Goal: Contribute content: Add original content to the website for others to see

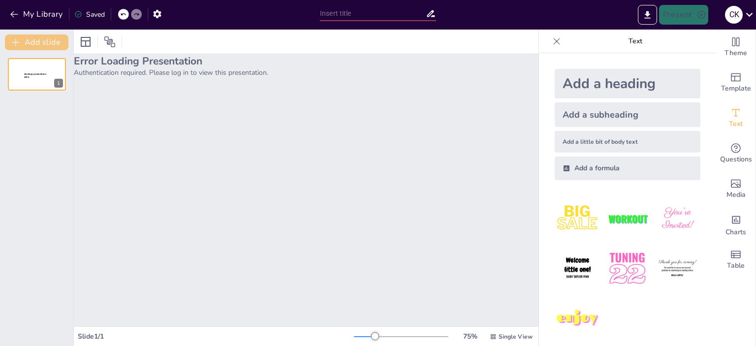
click at [43, 41] on button "Add slide" at bounding box center [36, 42] width 63 height 16
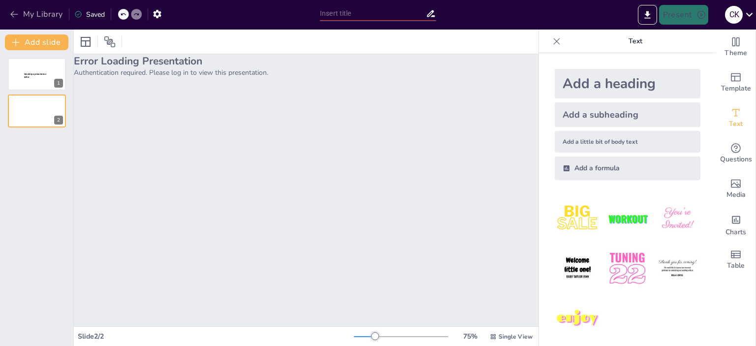
click at [10, 11] on icon "button" at bounding box center [14, 14] width 10 height 10
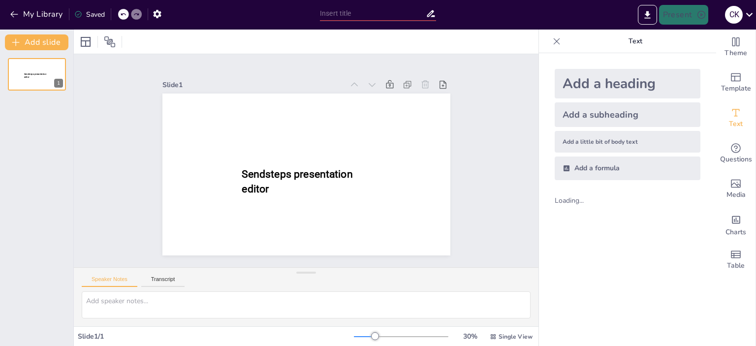
type input "Бутерброд"
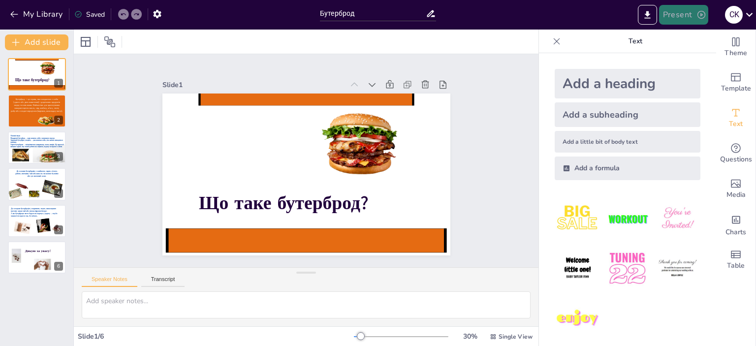
click at [701, 13] on icon "button" at bounding box center [701, 15] width 10 height 10
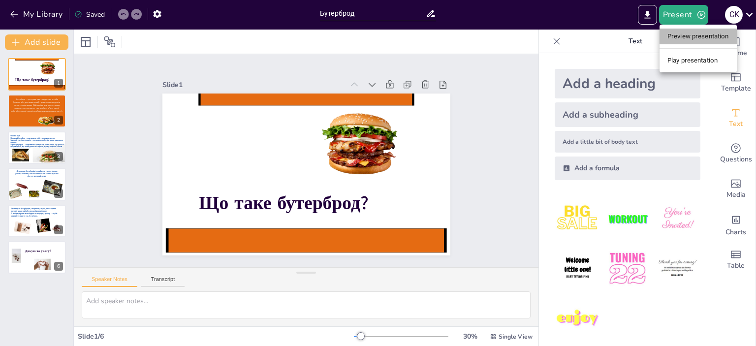
click at [697, 36] on li "Preview presentation" at bounding box center [697, 37] width 77 height 16
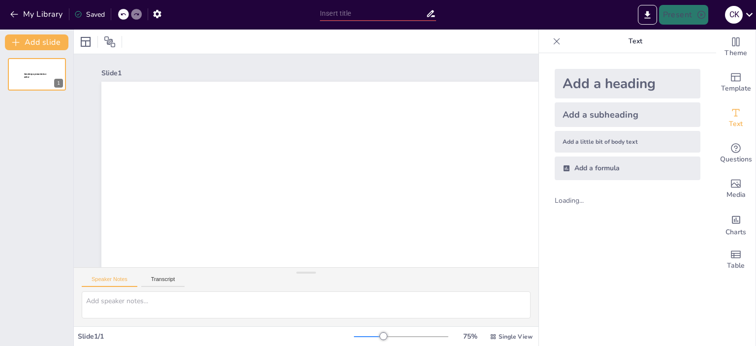
type input "Бутерброд"
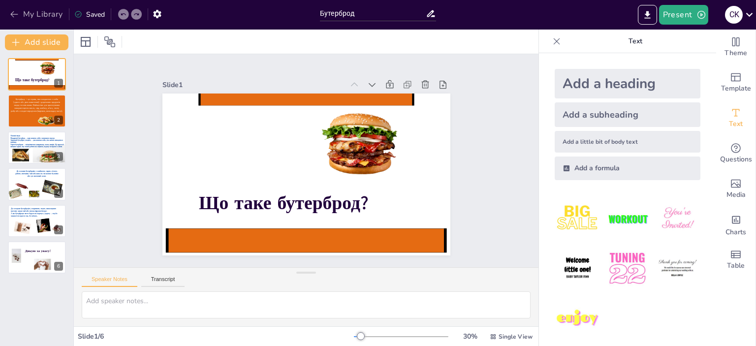
click at [39, 13] on button "My Library" at bounding box center [37, 14] width 60 height 16
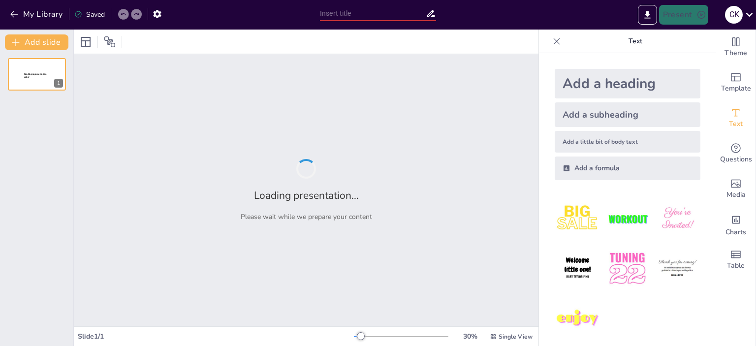
type input "Книга в епоху інформаційних технологій: Виклики та можливості"
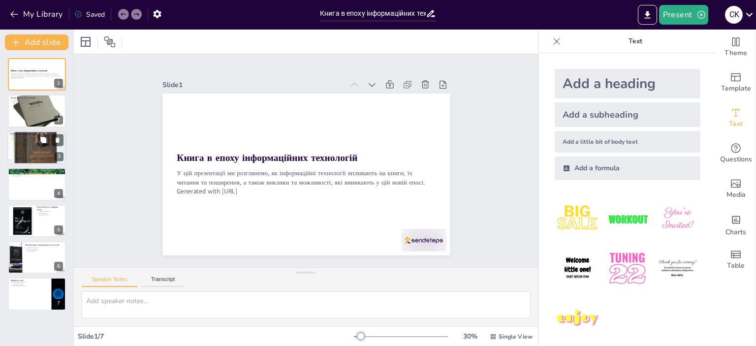
click at [52, 149] on div at bounding box center [36, 147] width 59 height 89
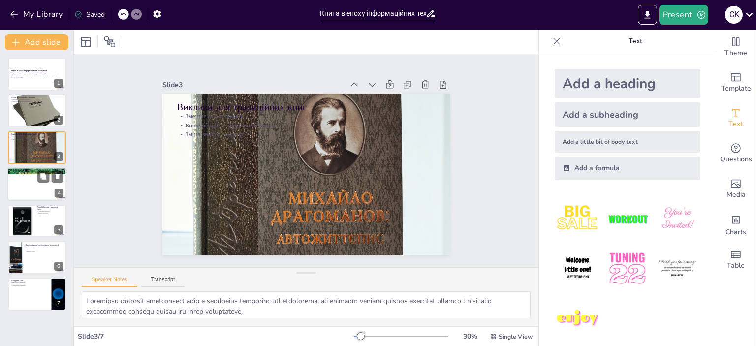
click at [41, 190] on div at bounding box center [36, 183] width 59 height 33
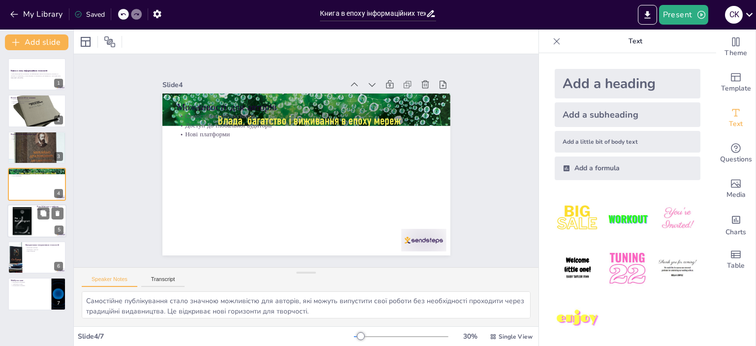
click at [33, 224] on div at bounding box center [22, 221] width 24 height 32
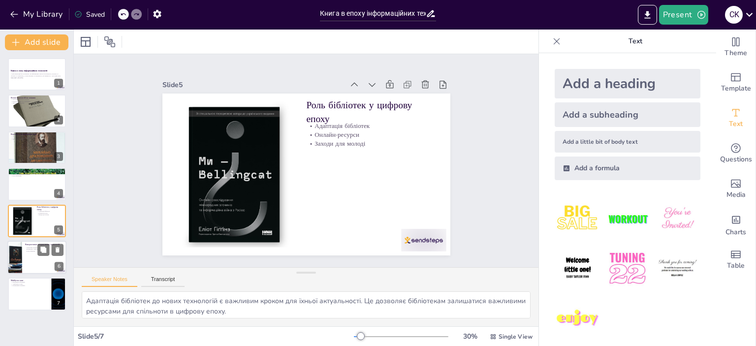
click at [31, 265] on div at bounding box center [36, 257] width 59 height 33
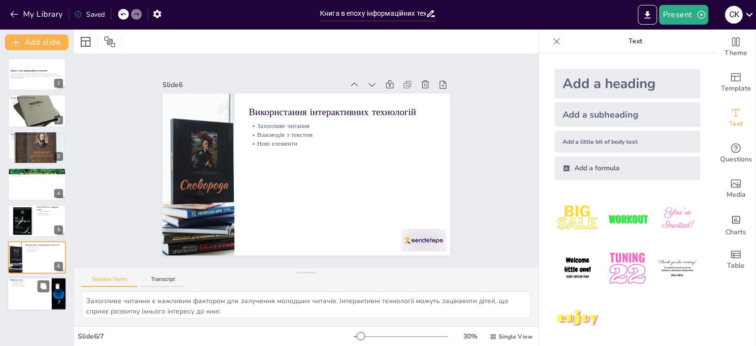
click at [35, 300] on div at bounding box center [36, 293] width 59 height 33
type textarea "Різноманіття форматів у майбутньому книг відкриває нові можливості для читачів.…"
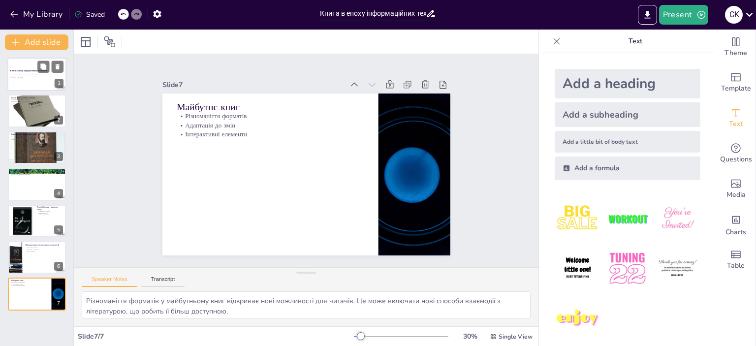
click at [18, 63] on div at bounding box center [36, 74] width 59 height 33
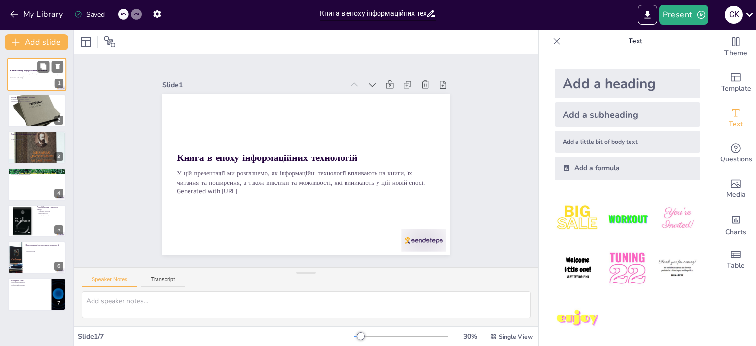
click at [27, 66] on div at bounding box center [36, 74] width 59 height 33
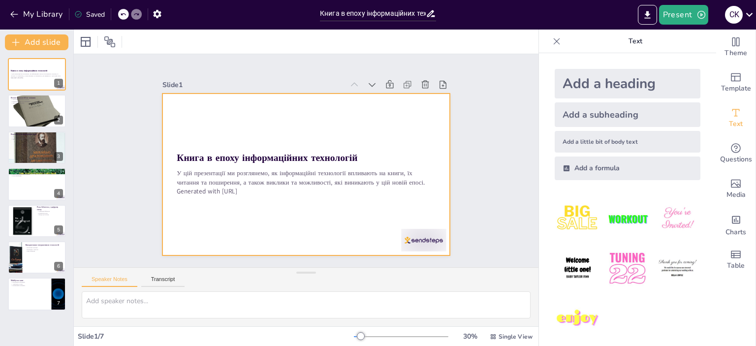
click at [383, 107] on div at bounding box center [304, 174] width 303 height 191
click at [412, 119] on div at bounding box center [304, 174] width 303 height 191
click at [550, 35] on div at bounding box center [557, 41] width 16 height 16
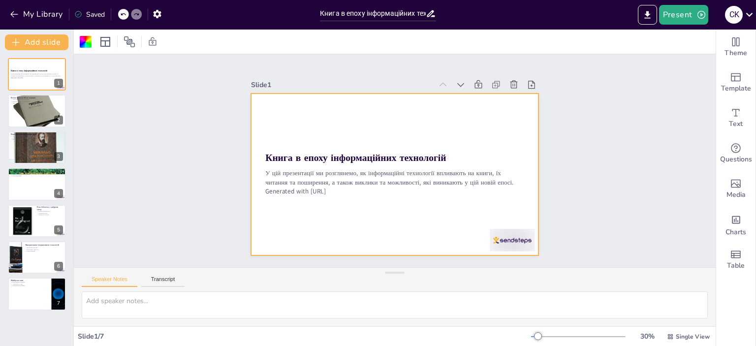
click at [505, 108] on div at bounding box center [387, 173] width 330 height 284
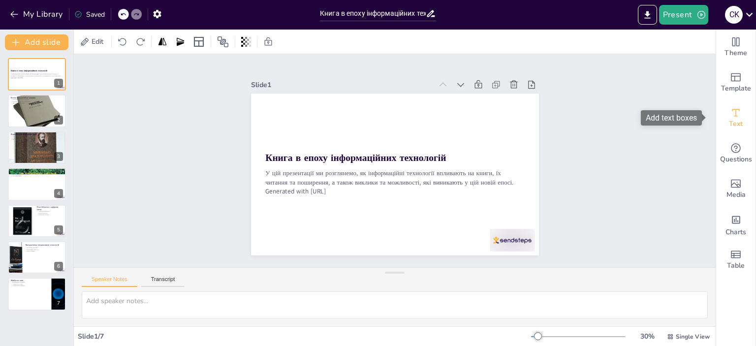
click at [731, 111] on icon "Add text boxes" at bounding box center [736, 113] width 12 height 12
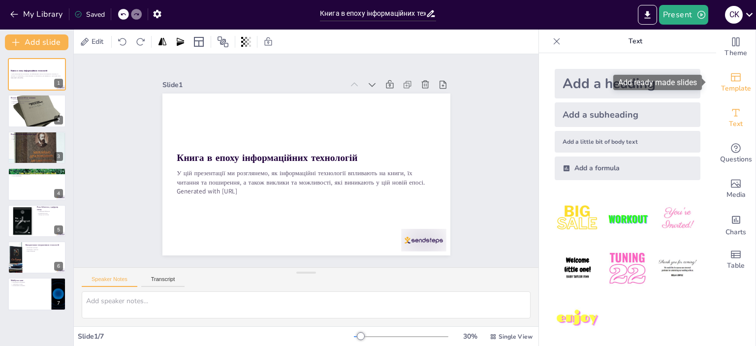
click at [742, 77] on div "Template" at bounding box center [735, 82] width 39 height 35
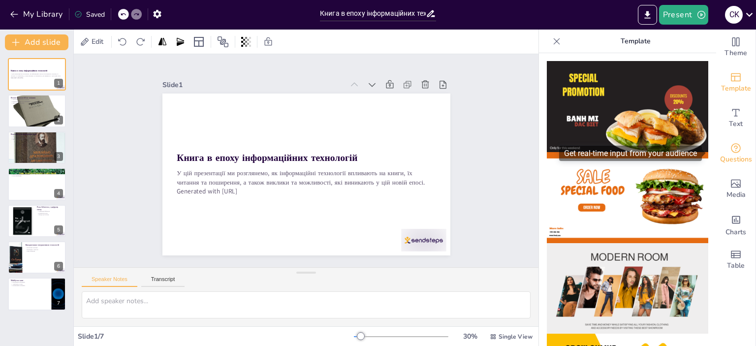
click at [743, 158] on span "Questions" at bounding box center [736, 159] width 32 height 11
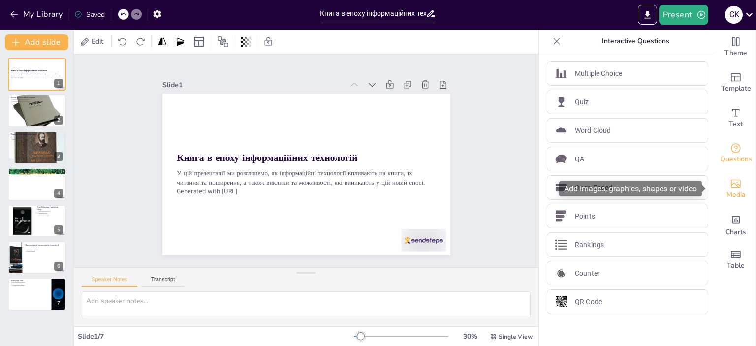
click at [740, 190] on div "Media" at bounding box center [735, 188] width 39 height 35
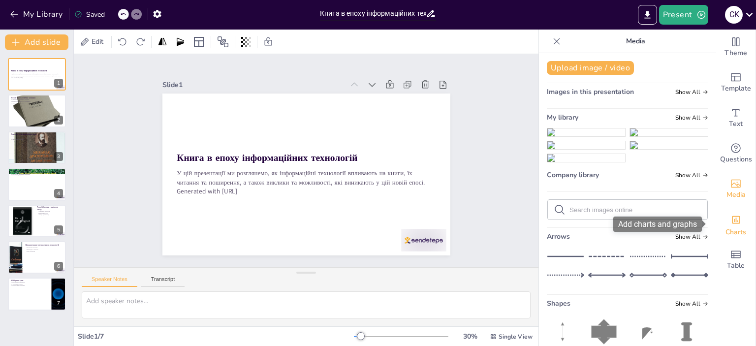
click at [738, 221] on div "Charts" at bounding box center [735, 224] width 39 height 35
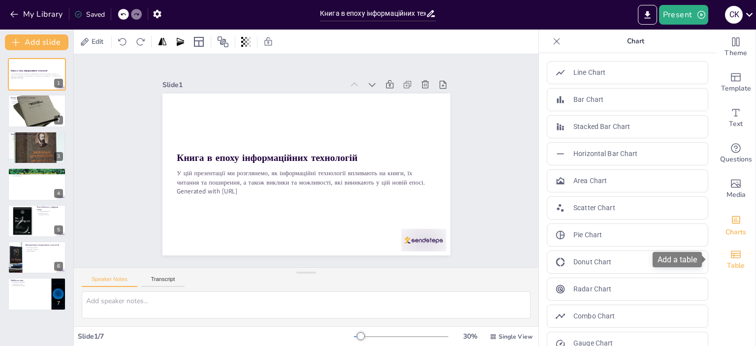
click at [739, 257] on div "Table" at bounding box center [735, 259] width 39 height 35
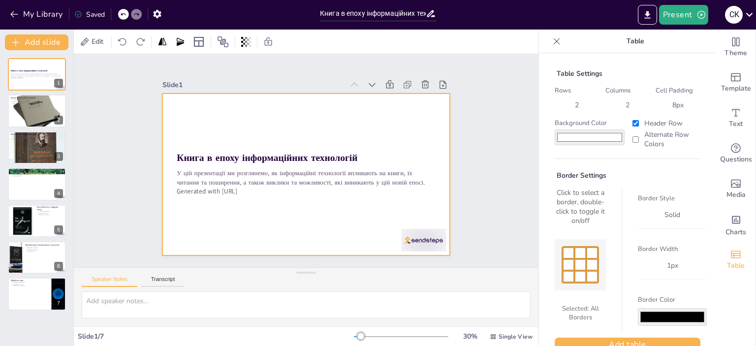
click at [384, 94] on div at bounding box center [306, 174] width 288 height 162
click at [362, 106] on div at bounding box center [306, 174] width 288 height 162
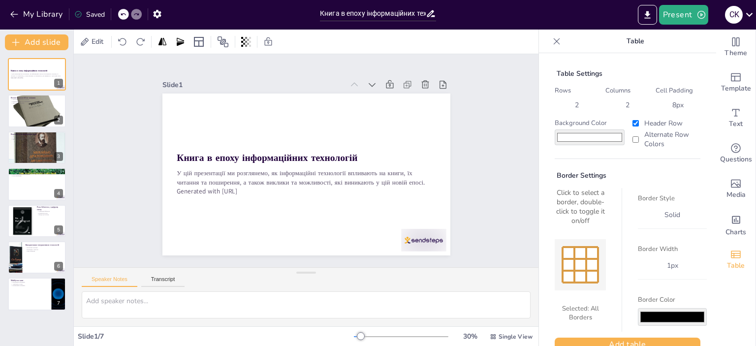
click at [264, 119] on div at bounding box center [303, 174] width 315 height 218
click at [214, 93] on div at bounding box center [306, 174] width 288 height 162
click at [294, 89] on div "Slide 1 Книга в епоху інформаційних технологій У цій презентації ми розглянемо,…" at bounding box center [306, 167] width 288 height 178
click at [293, 72] on div "Slide 1 Книга в епоху інформаційних технологій У цій презентації ми розглянемо,…" at bounding box center [306, 160] width 288 height 189
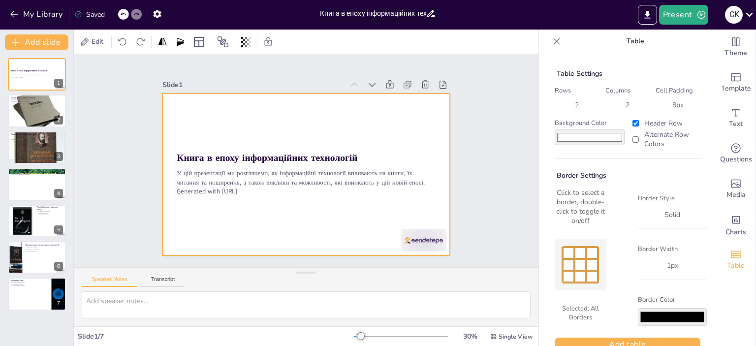
click at [282, 100] on div at bounding box center [302, 173] width 324 height 243
click at [86, 36] on div at bounding box center [86, 42] width 12 height 12
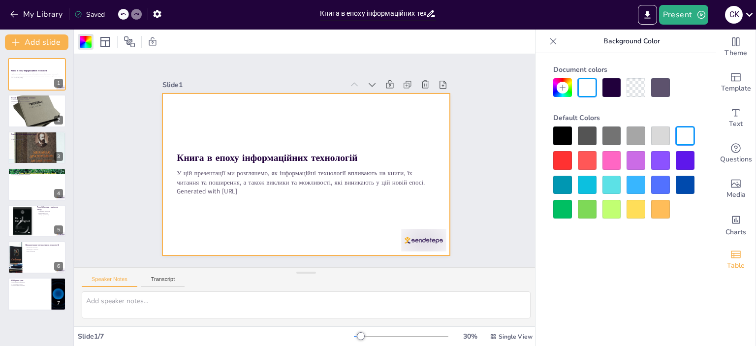
click at [614, 184] on div at bounding box center [611, 185] width 19 height 19
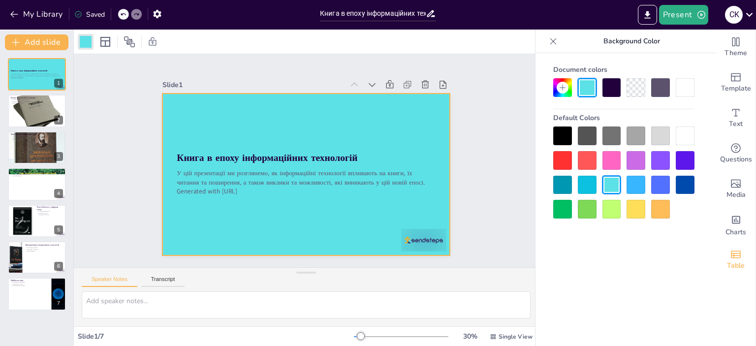
click at [637, 206] on div at bounding box center [635, 209] width 19 height 19
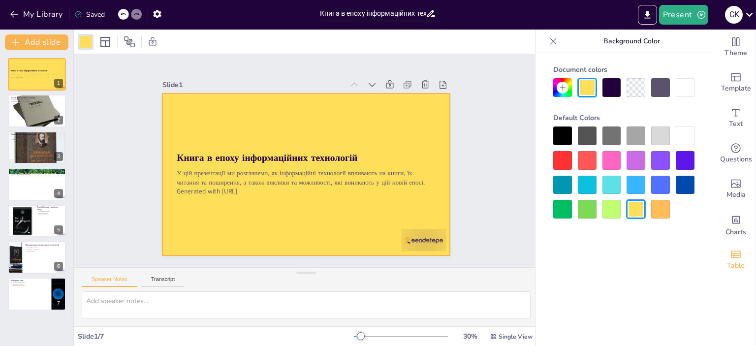
click at [560, 84] on icon at bounding box center [562, 88] width 8 height 8
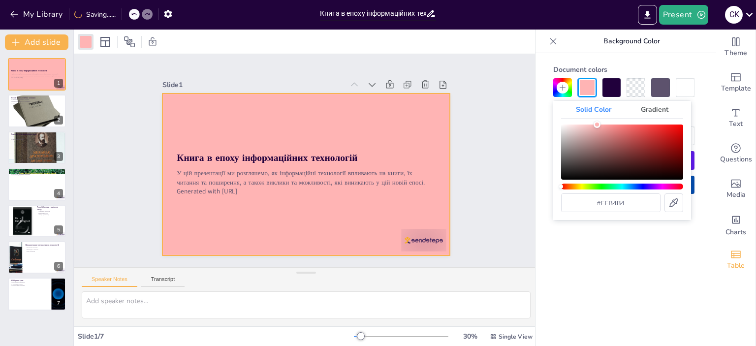
type input "#ffb5b5"
drag, startPoint x: 636, startPoint y: 144, endPoint x: 596, endPoint y: 122, distance: 45.4
click at [596, 124] on div "Color" at bounding box center [622, 151] width 122 height 55
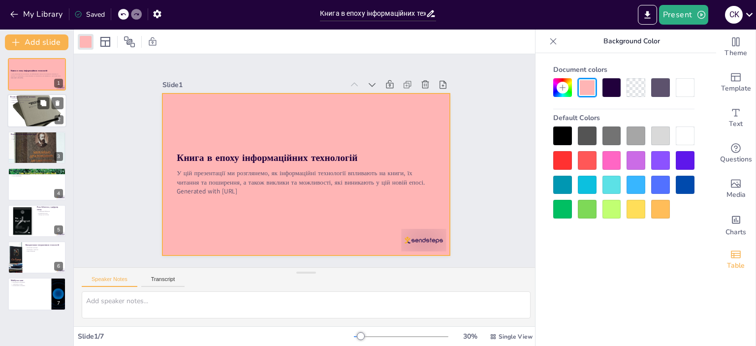
click at [10, 117] on div at bounding box center [36, 110] width 59 height 59
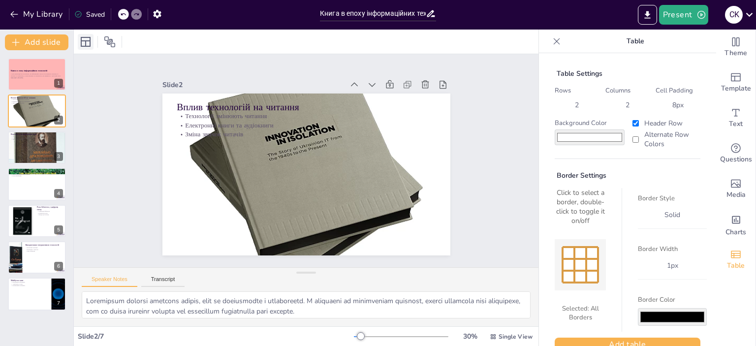
click at [84, 41] on icon at bounding box center [86, 42] width 12 height 12
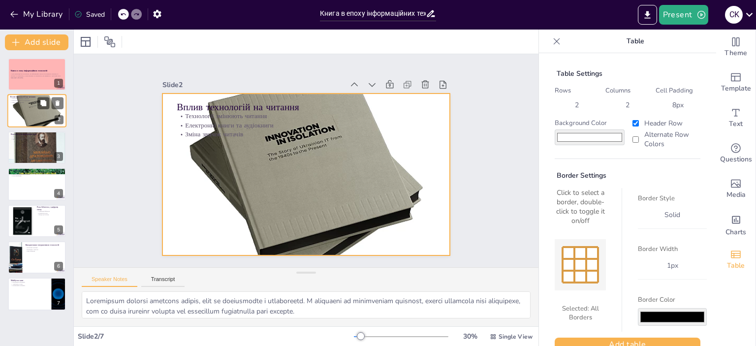
click at [19, 114] on div at bounding box center [36, 110] width 59 height 59
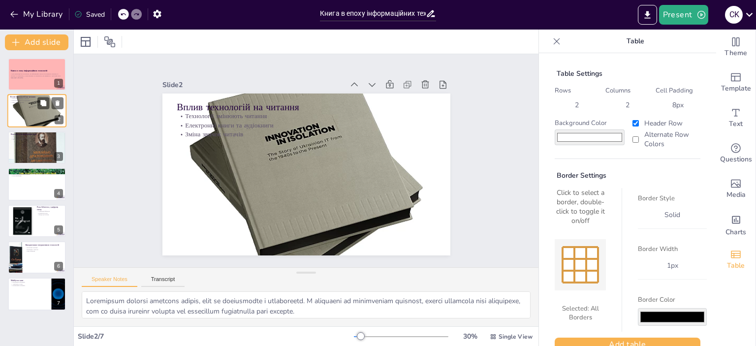
click at [36, 112] on div at bounding box center [36, 110] width 59 height 59
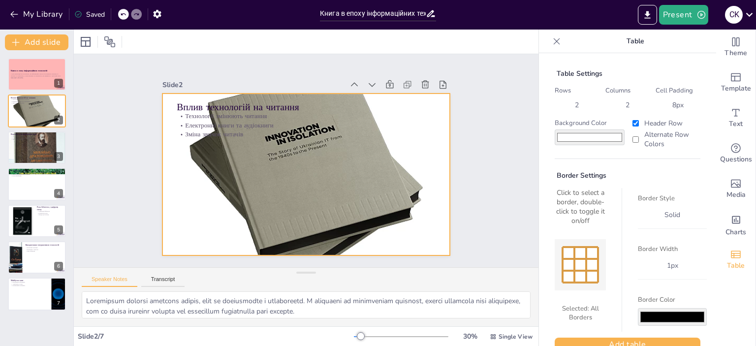
click at [291, 149] on div at bounding box center [305, 174] width 316 height 316
click at [427, 158] on div at bounding box center [306, 175] width 288 height 288
click at [492, 159] on div "Slide 1 Книга в епоху інформаційних технологій У цій презентації ми розглянемо,…" at bounding box center [306, 160] width 498 height 305
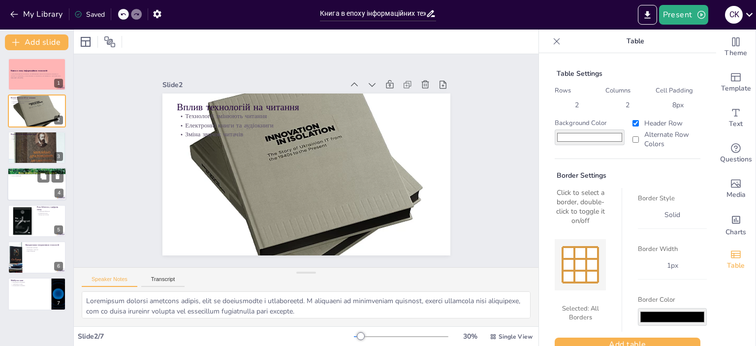
click at [42, 183] on div at bounding box center [36, 183] width 59 height 33
type textarea "Самостійне публікування стало значною можливістю для авторів, які можуть випуст…"
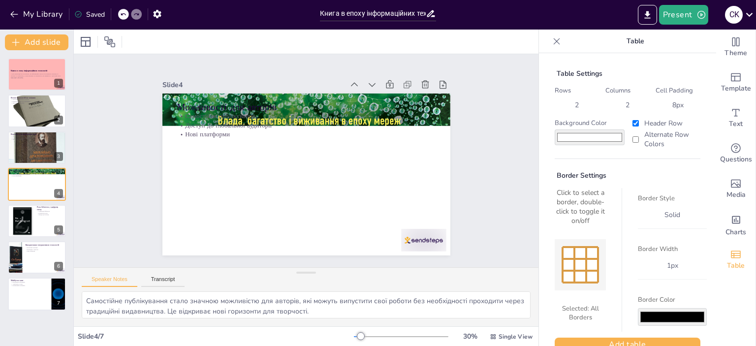
scroll to position [20, 0]
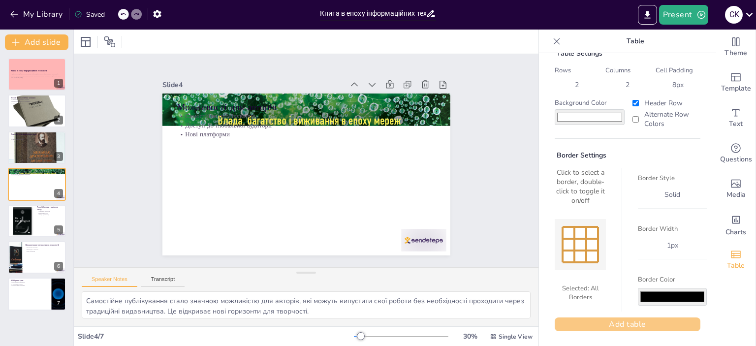
click at [616, 321] on button "Add table" at bounding box center [627, 324] width 146 height 14
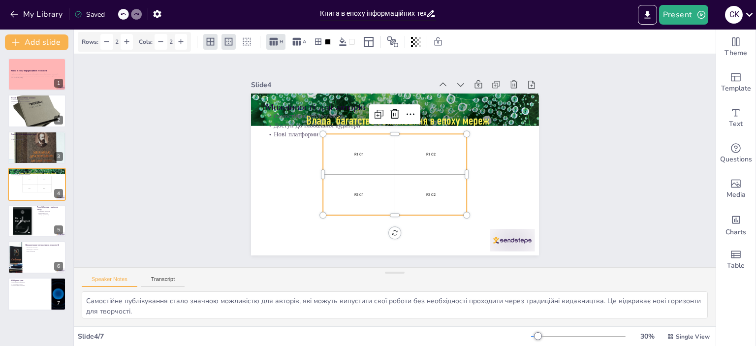
click at [126, 13] on icon at bounding box center [123, 14] width 6 height 6
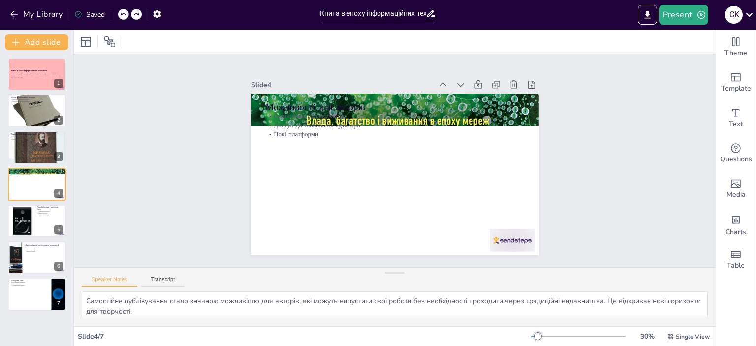
click at [658, 152] on div "Slide 1 Книга в епоху інформаційних технологій У цій презентації ми розглянемо,…" at bounding box center [394, 160] width 660 height 279
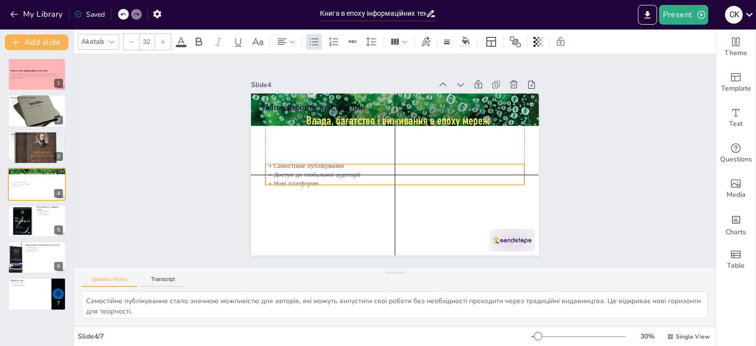
drag, startPoint x: 283, startPoint y: 124, endPoint x: 287, endPoint y: 181, distance: 56.3
click at [287, 181] on p "Доступ до глобальної аудиторії" at bounding box center [393, 174] width 258 height 36
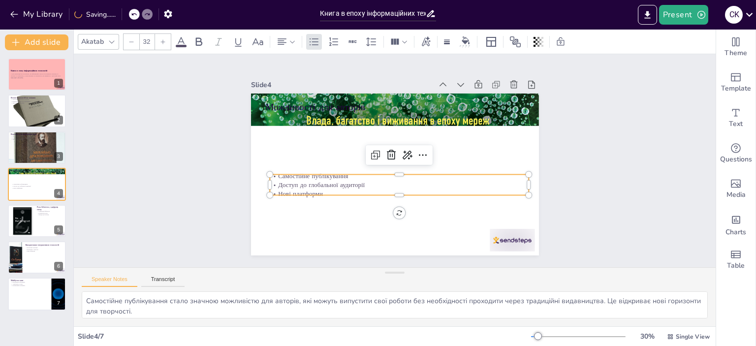
click at [620, 157] on div "Slide 1 Книга в епоху інформаційних технологій У цій презентації ми розглянемо,…" at bounding box center [395, 160] width 672 height 341
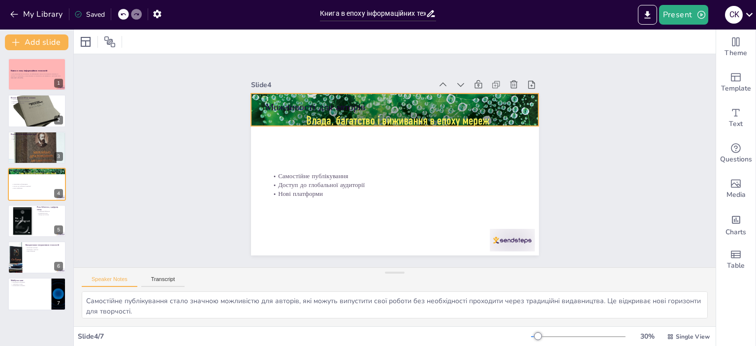
click at [429, 112] on div at bounding box center [395, 109] width 288 height 415
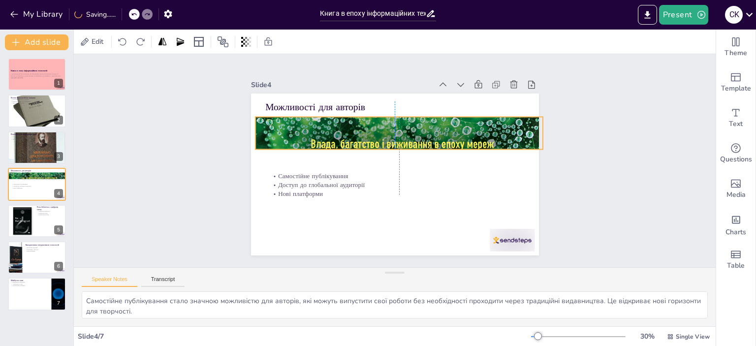
drag, startPoint x: 314, startPoint y: 116, endPoint x: 317, endPoint y: 137, distance: 20.8
click at [317, 137] on div at bounding box center [399, 133] width 288 height 415
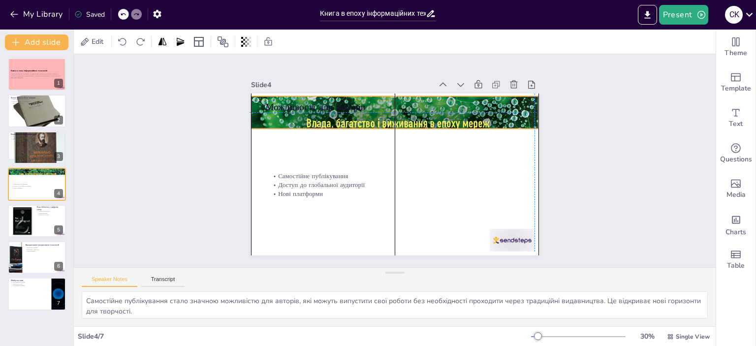
drag, startPoint x: 334, startPoint y: 140, endPoint x: 328, endPoint y: 117, distance: 23.9
click at [328, 117] on div at bounding box center [395, 112] width 288 height 415
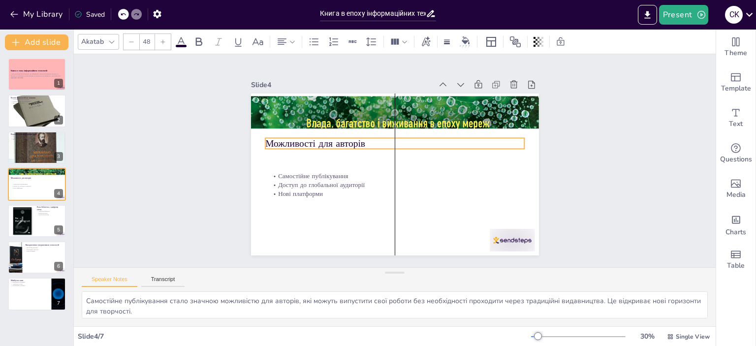
drag, startPoint x: 313, startPoint y: 103, endPoint x: 310, endPoint y: 139, distance: 36.5
click at [310, 139] on p "Можливості для авторів" at bounding box center [394, 143] width 259 height 13
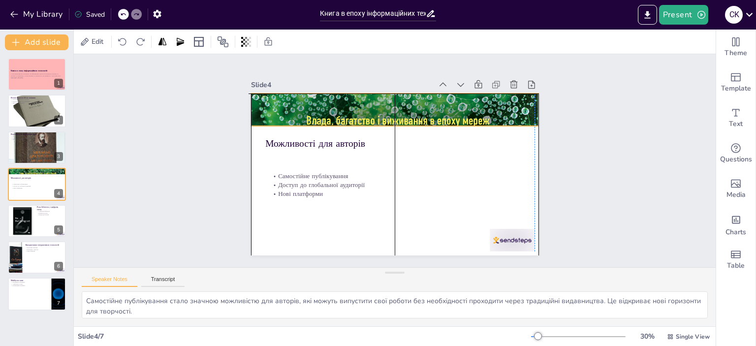
click at [331, 116] on div at bounding box center [395, 109] width 288 height 415
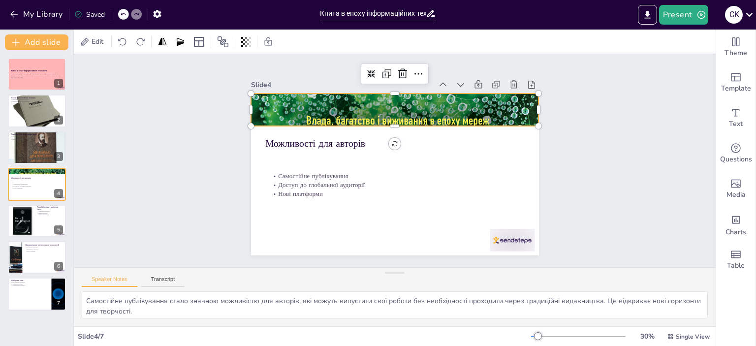
click at [331, 119] on div at bounding box center [411, 113] width 402 height 484
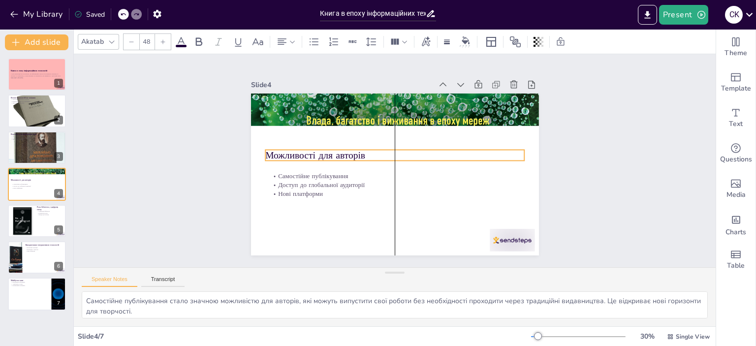
click at [317, 149] on p "Можливості для авторів" at bounding box center [396, 155] width 256 height 67
click at [627, 146] on div "Slide 1 Книга в епоху інформаційних технологій У цій презентації ми розглянемо,…" at bounding box center [394, 160] width 641 height 213
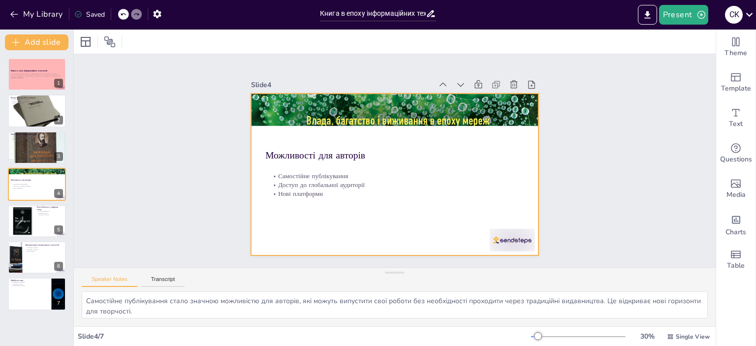
click at [514, 137] on div at bounding box center [393, 174] width 303 height 191
click at [89, 42] on div at bounding box center [86, 42] width 12 height 12
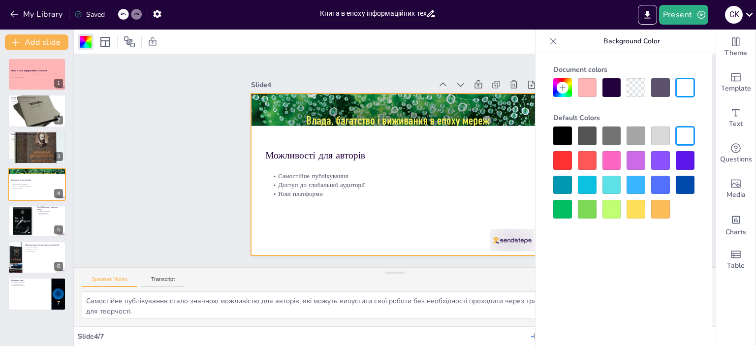
click at [611, 212] on div at bounding box center [611, 209] width 19 height 19
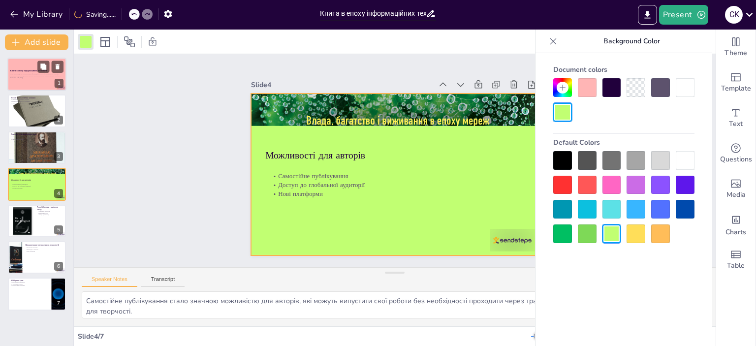
click at [26, 61] on div at bounding box center [36, 74] width 59 height 33
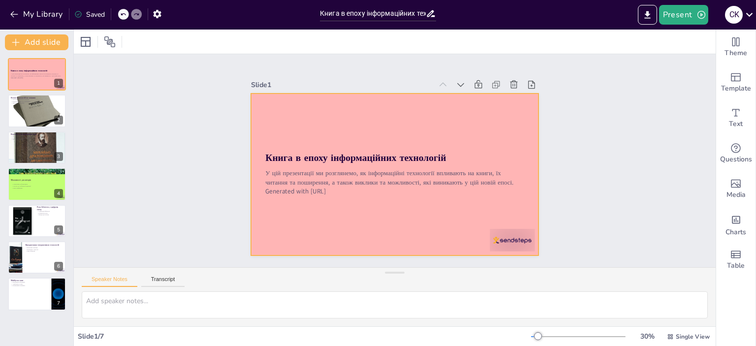
click at [275, 99] on div at bounding box center [395, 174] width 288 height 162
click at [277, 111] on div at bounding box center [393, 174] width 303 height 191
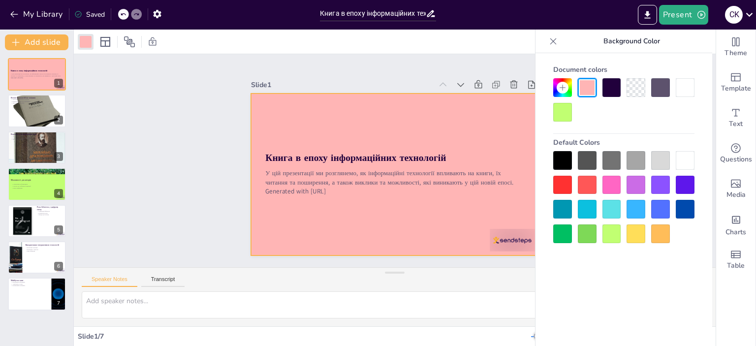
click at [608, 237] on div at bounding box center [611, 233] width 19 height 19
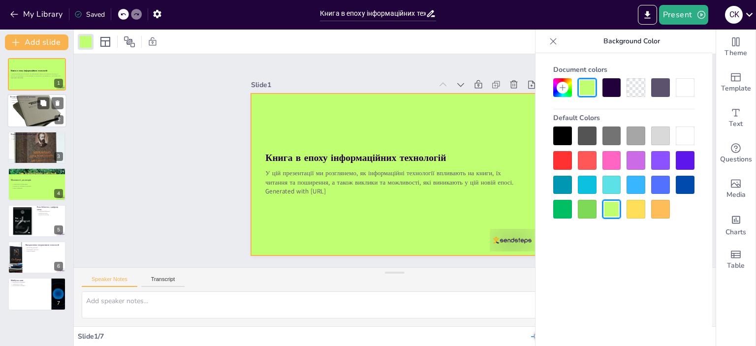
click at [12, 113] on div at bounding box center [36, 110] width 59 height 59
type textarea "Технології справді змінюють спосіб, яким ми взаємодіємо з літературою. З перехо…"
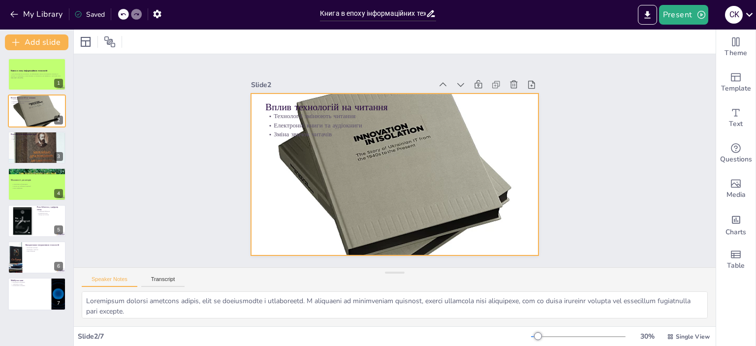
click at [266, 177] on div at bounding box center [393, 174] width 316 height 316
click at [511, 129] on p "Зміна звичок читачів" at bounding box center [397, 134] width 258 height 36
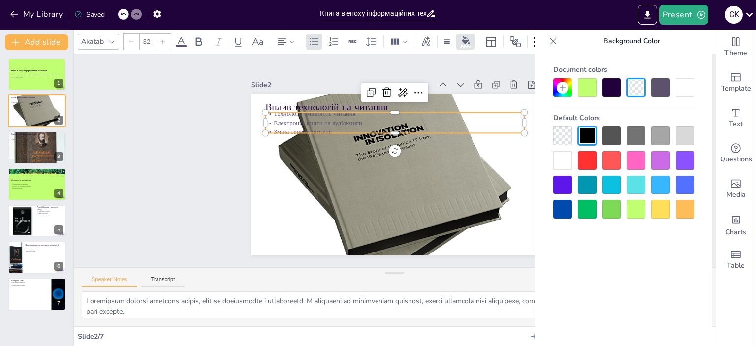
click at [634, 210] on div at bounding box center [635, 209] width 19 height 19
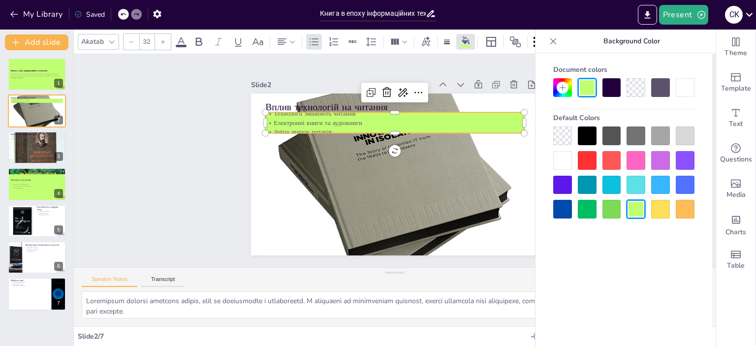
click at [120, 11] on div at bounding box center [123, 14] width 11 height 11
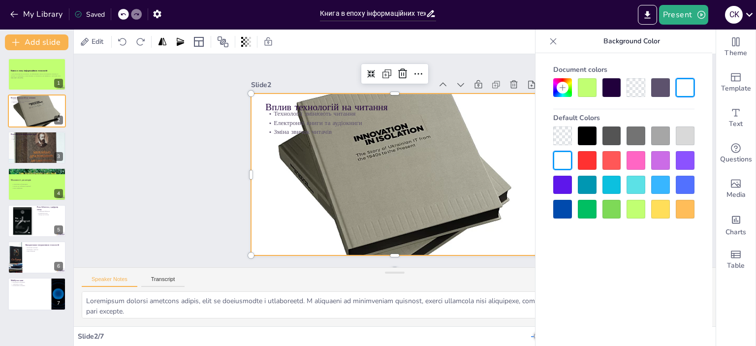
click at [267, 218] on div at bounding box center [395, 175] width 288 height 288
click at [631, 203] on div at bounding box center [635, 209] width 19 height 19
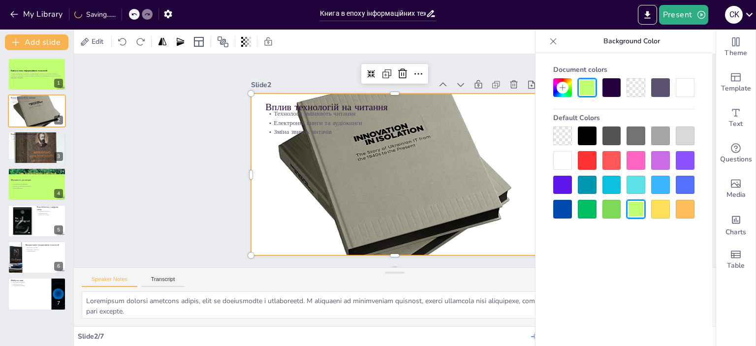
click at [638, 212] on div at bounding box center [635, 209] width 19 height 19
click at [506, 145] on div at bounding box center [395, 175] width 288 height 288
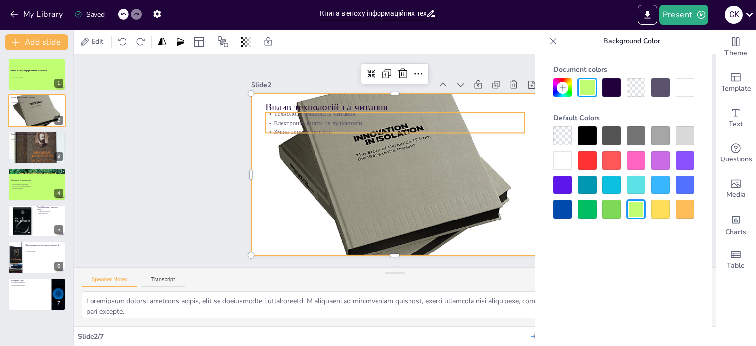
click at [499, 130] on div "Вплив технологій на читання Технології змінюють читання Електронні книги та ауд…" at bounding box center [395, 174] width 288 height 162
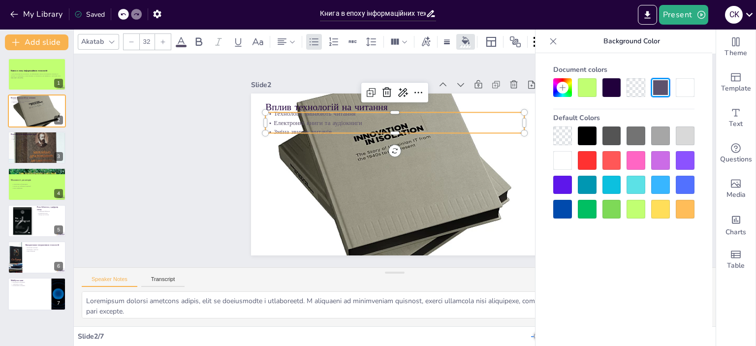
click at [499, 133] on div at bounding box center [394, 137] width 259 height 8
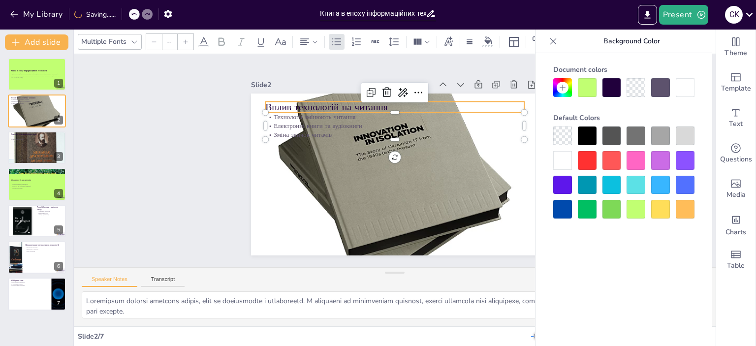
type input "48"
click at [504, 100] on p "Вплив технологій на читання" at bounding box center [394, 106] width 259 height 13
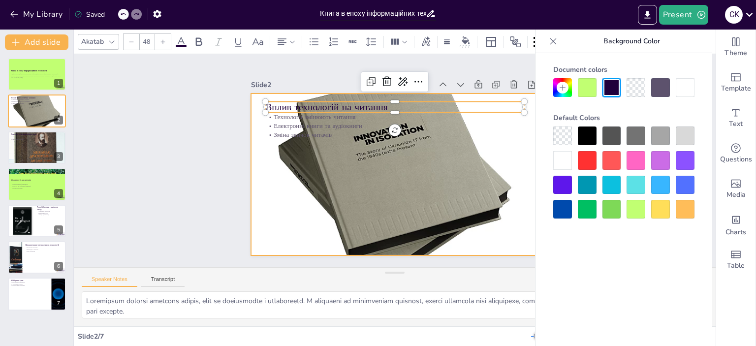
click at [516, 174] on div at bounding box center [395, 175] width 288 height 288
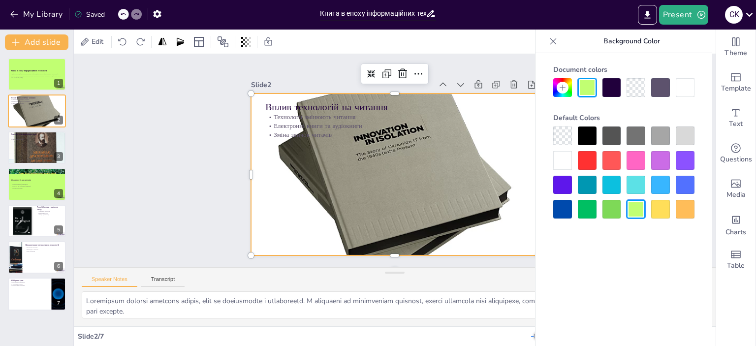
drag, startPoint x: 519, startPoint y: 230, endPoint x: 522, endPoint y: 240, distance: 10.6
click at [519, 230] on div at bounding box center [395, 175] width 288 height 288
click at [519, 246] on div at bounding box center [393, 174] width 316 height 316
click at [251, 94] on div at bounding box center [395, 175] width 288 height 288
click at [251, 104] on div at bounding box center [393, 174] width 316 height 316
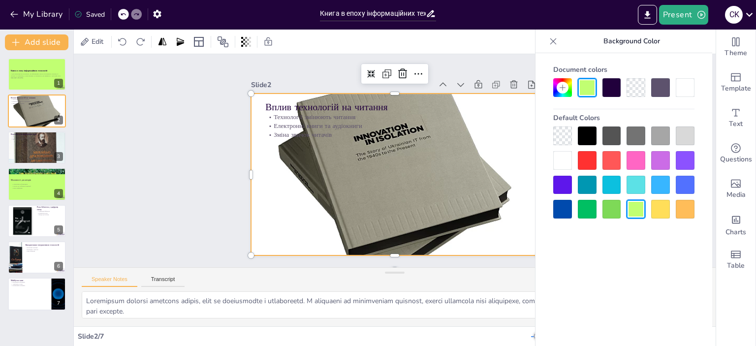
click at [256, 124] on div at bounding box center [391, 173] width 341 height 341
click at [265, 171] on div at bounding box center [387, 172] width 393 height 393
click at [46, 255] on div at bounding box center [36, 257] width 59 height 33
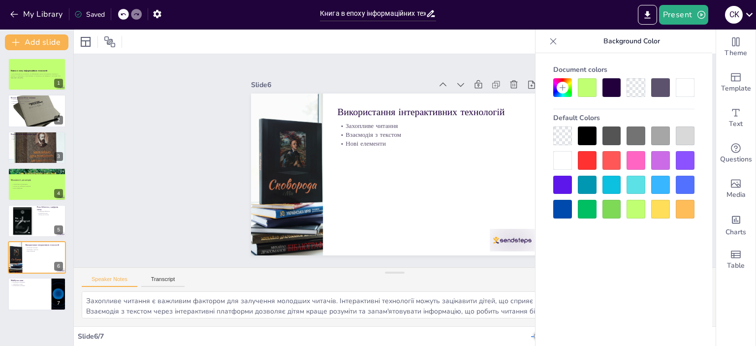
click at [634, 205] on div at bounding box center [635, 209] width 19 height 19
click at [636, 210] on div at bounding box center [635, 209] width 19 height 19
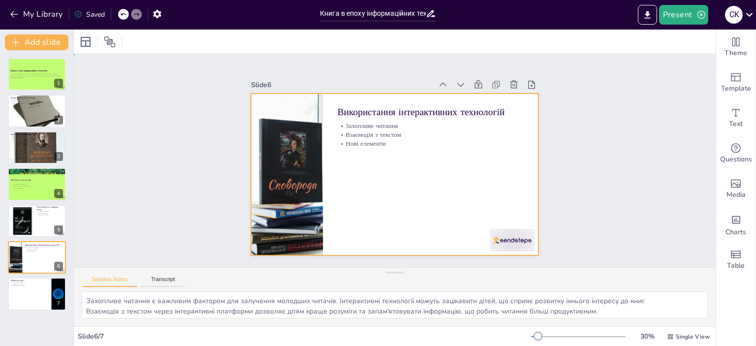
click at [445, 184] on div at bounding box center [393, 174] width 303 height 191
click at [85, 36] on div at bounding box center [86, 42] width 12 height 12
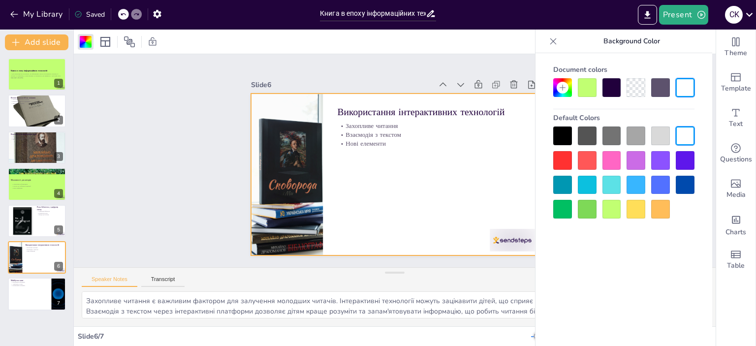
click at [612, 205] on div at bounding box center [611, 209] width 19 height 19
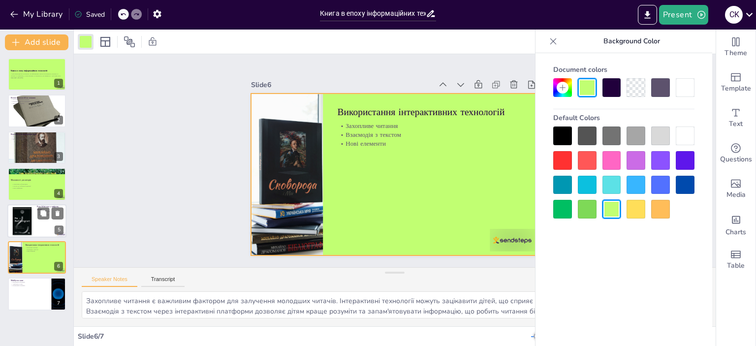
click at [39, 233] on div at bounding box center [36, 220] width 59 height 33
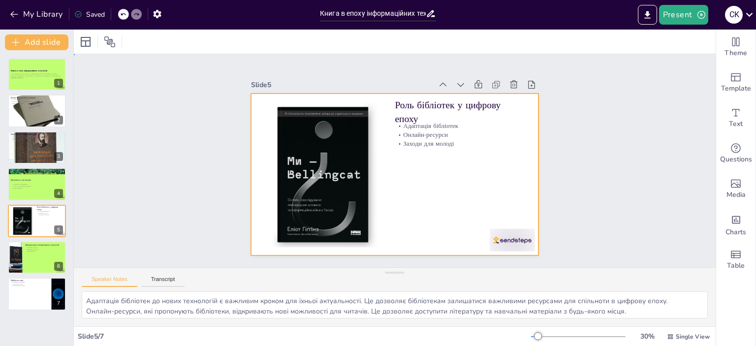
click at [460, 194] on div at bounding box center [395, 174] width 288 height 162
click at [85, 44] on div at bounding box center [86, 42] width 12 height 12
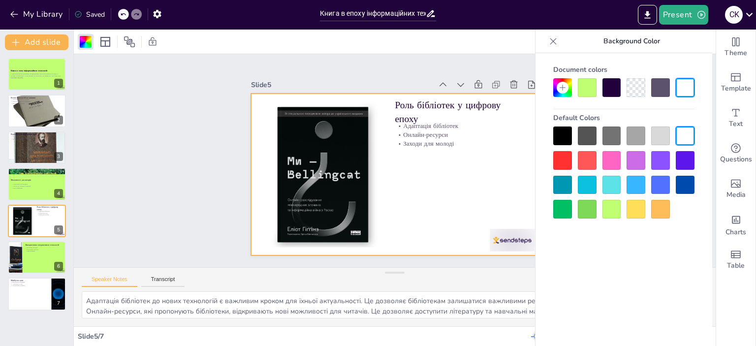
click at [612, 212] on div at bounding box center [611, 209] width 19 height 19
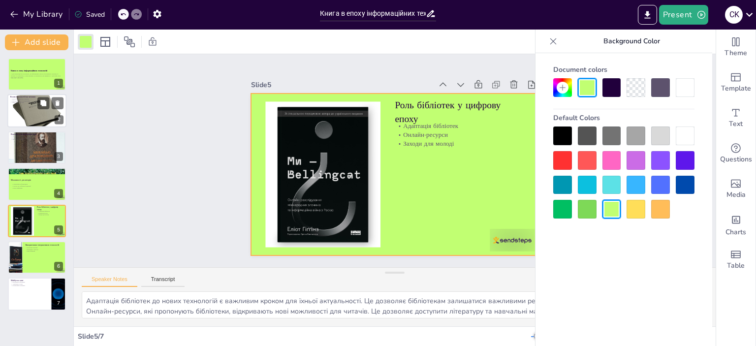
click at [14, 122] on div at bounding box center [36, 110] width 59 height 59
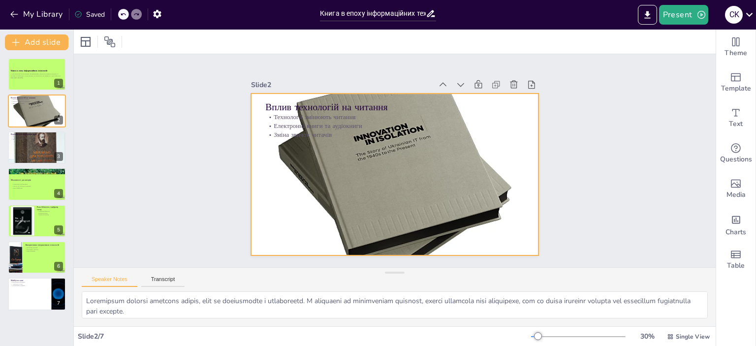
click at [275, 225] on div at bounding box center [395, 175] width 288 height 288
click at [255, 220] on div at bounding box center [393, 174] width 316 height 316
click at [264, 184] on div at bounding box center [393, 174] width 316 height 316
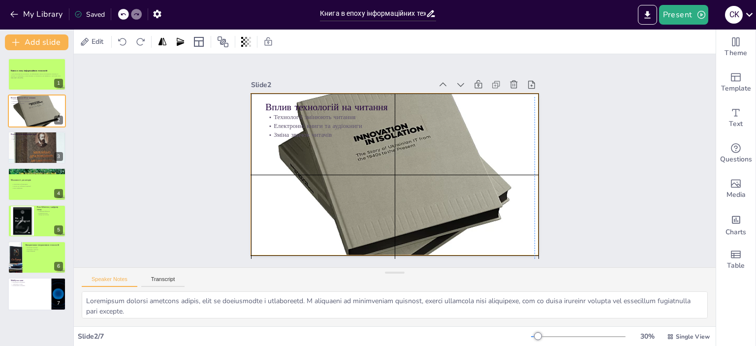
drag, startPoint x: 355, startPoint y: 168, endPoint x: 332, endPoint y: 153, distance: 27.7
click at [355, 172] on div at bounding box center [393, 174] width 316 height 316
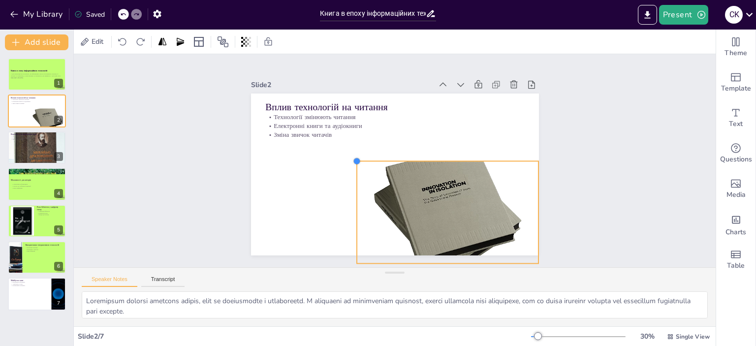
drag, startPoint x: 244, startPoint y: 101, endPoint x: 364, endPoint y: 177, distance: 141.3
click at [350, 171] on div "Вплив технологій на читання Технології змінюють читання Електронні книги та ауд…" at bounding box center [393, 174] width 303 height 191
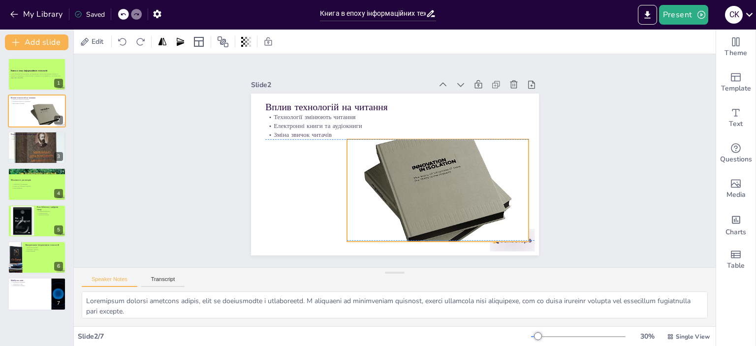
drag, startPoint x: 428, startPoint y: 210, endPoint x: 420, endPoint y: 187, distance: 23.5
click at [420, 187] on div at bounding box center [434, 195] width 200 height 200
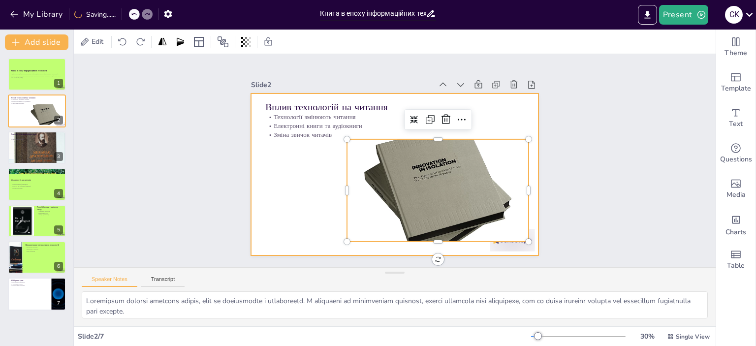
click at [306, 185] on div at bounding box center [393, 174] width 303 height 191
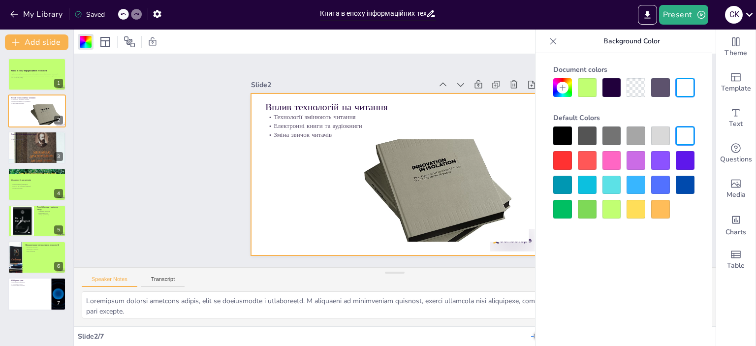
click at [614, 211] on div at bounding box center [611, 209] width 19 height 19
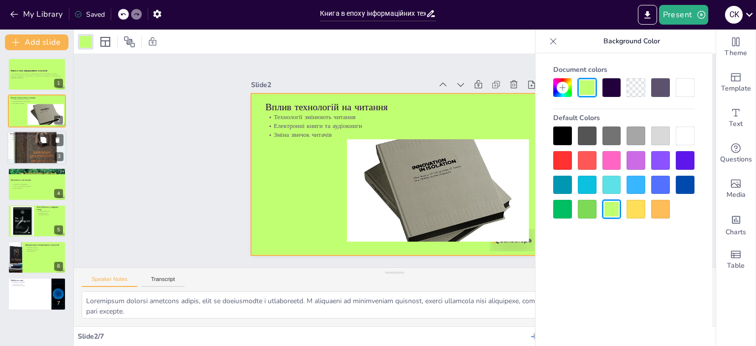
click at [11, 147] on div at bounding box center [36, 147] width 59 height 89
type textarea "Зменшення продажів традиційних книг є серйозною проблемою для видавництв, які п…"
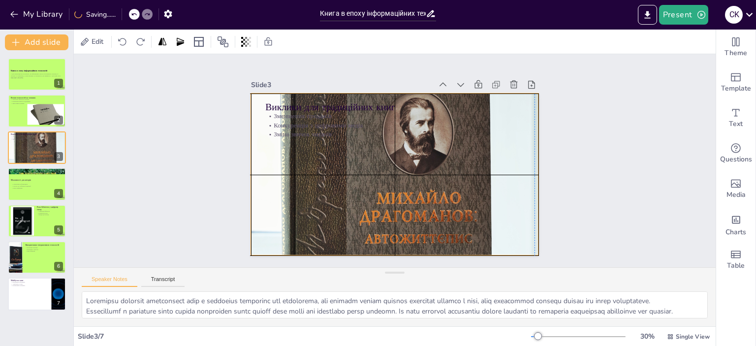
click at [337, 164] on div at bounding box center [395, 174] width 288 height 431
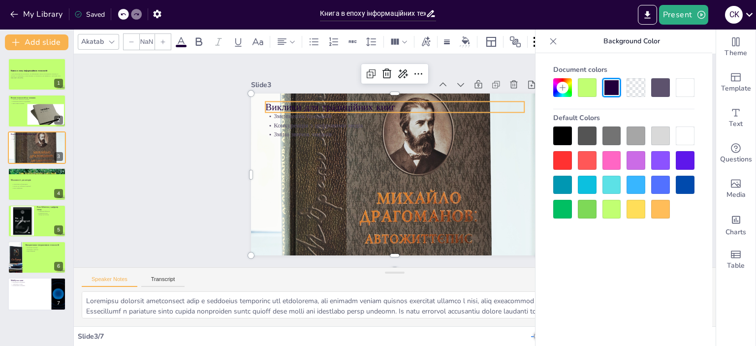
type input "48"
click at [300, 105] on p "Виклики для традиційних книг" at bounding box center [400, 107] width 259 height 40
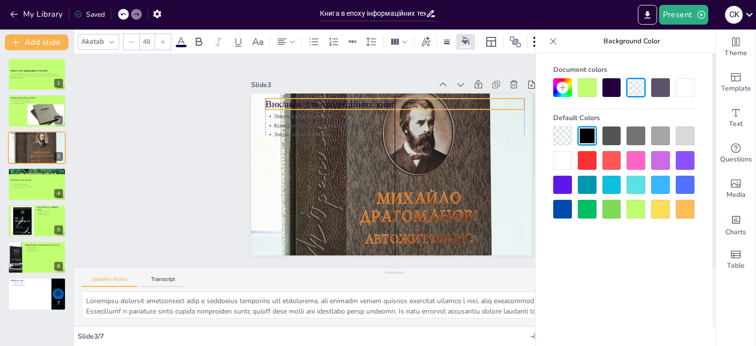
drag, startPoint x: 292, startPoint y: 105, endPoint x: 291, endPoint y: 99, distance: 5.6
click at [291, 99] on p "Виклики для традиційних книг" at bounding box center [394, 103] width 259 height 13
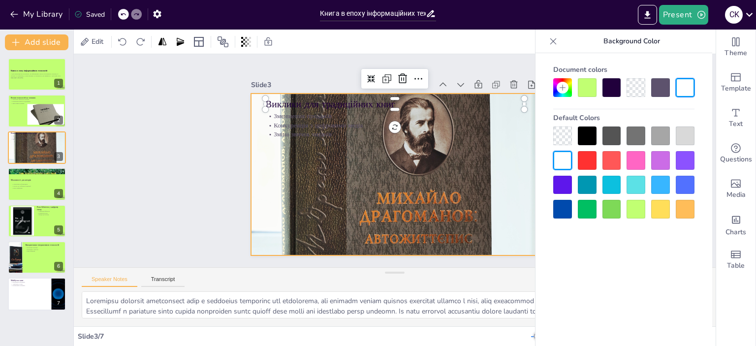
click at [343, 152] on div at bounding box center [392, 174] width 331 height 459
click at [446, 212] on div at bounding box center [393, 174] width 332 height 459
click at [472, 238] on div at bounding box center [395, 174] width 288 height 431
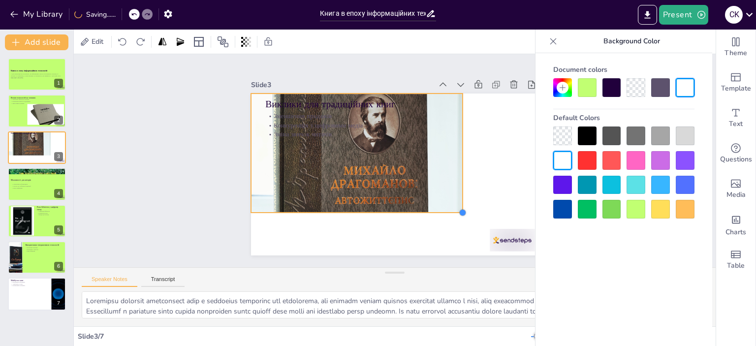
drag, startPoint x: 529, startPoint y: 249, endPoint x: 454, endPoint y: 206, distance: 87.3
click at [458, 209] on div at bounding box center [462, 213] width 8 height 8
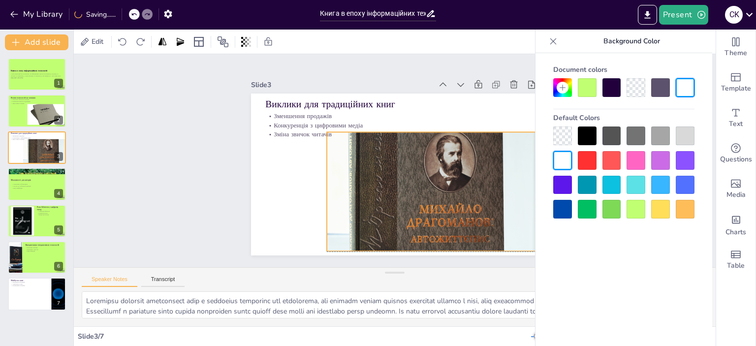
drag, startPoint x: 369, startPoint y: 176, endPoint x: 445, endPoint y: 213, distance: 84.3
click at [445, 213] on div at bounding box center [433, 191] width 212 height 318
click at [631, 208] on div at bounding box center [635, 209] width 19 height 19
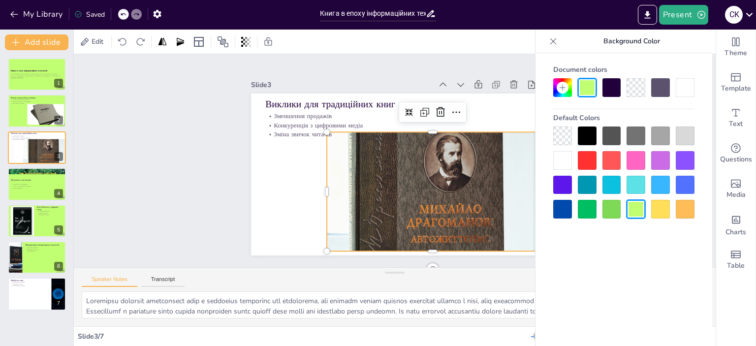
click at [640, 209] on div at bounding box center [635, 209] width 19 height 19
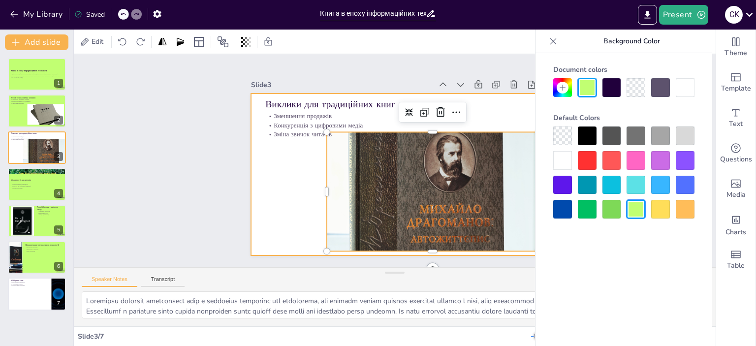
click at [273, 185] on div at bounding box center [391, 174] width 315 height 218
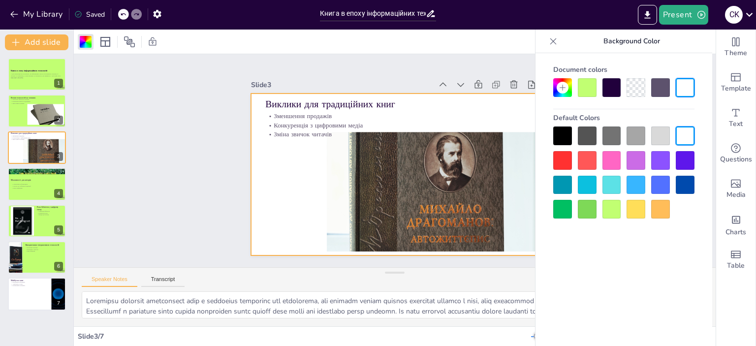
click at [610, 207] on div at bounding box center [611, 209] width 19 height 19
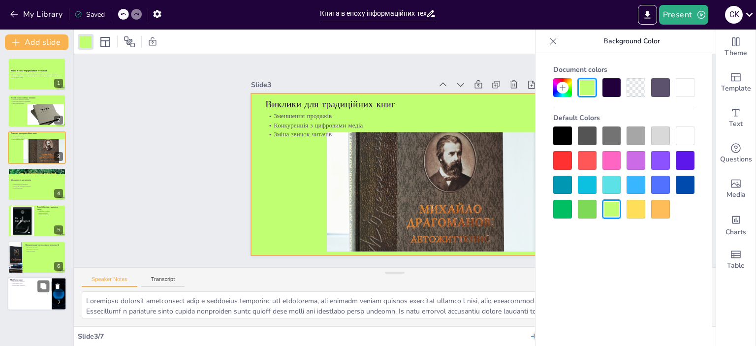
click at [31, 290] on div at bounding box center [36, 293] width 59 height 33
type textarea "Різноманіття форматів у майбутньому книг відкриває нові можливості для читачів.…"
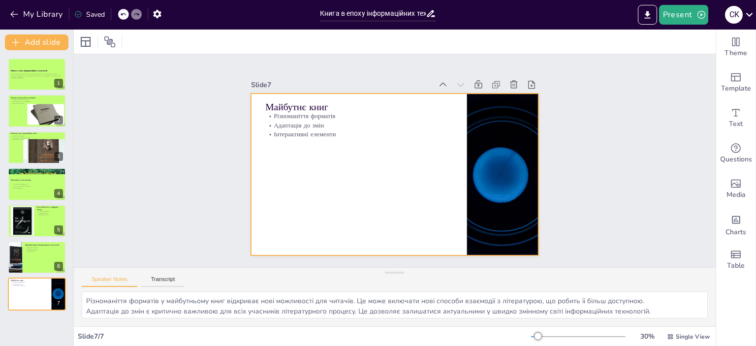
click at [399, 197] on div at bounding box center [393, 174] width 303 height 191
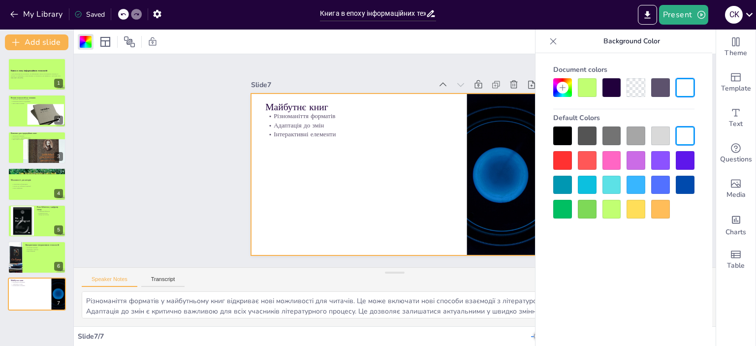
click at [613, 207] on div at bounding box center [611, 209] width 19 height 19
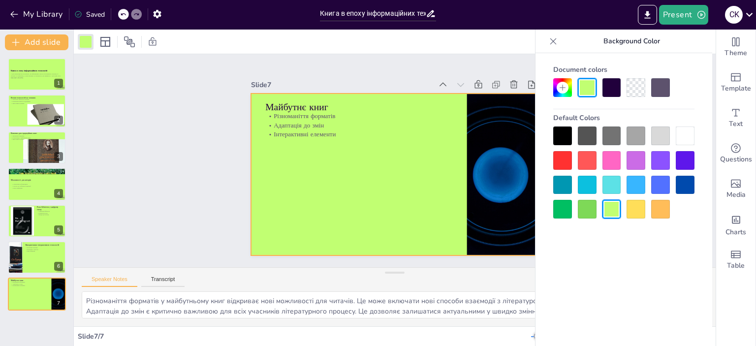
click at [555, 37] on icon at bounding box center [553, 41] width 10 height 10
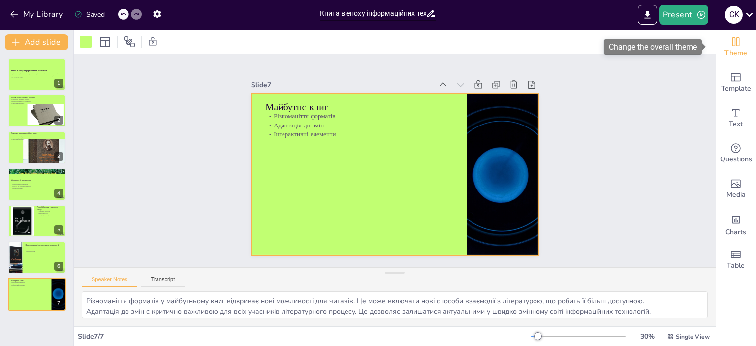
click at [730, 46] on icon "Change the overall theme" at bounding box center [736, 42] width 12 height 12
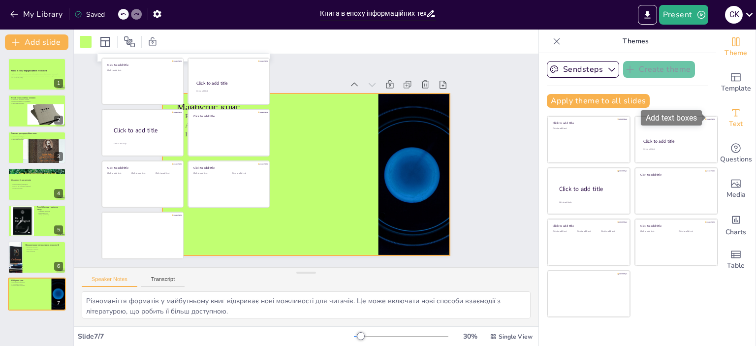
click at [730, 119] on span "Text" at bounding box center [736, 124] width 14 height 11
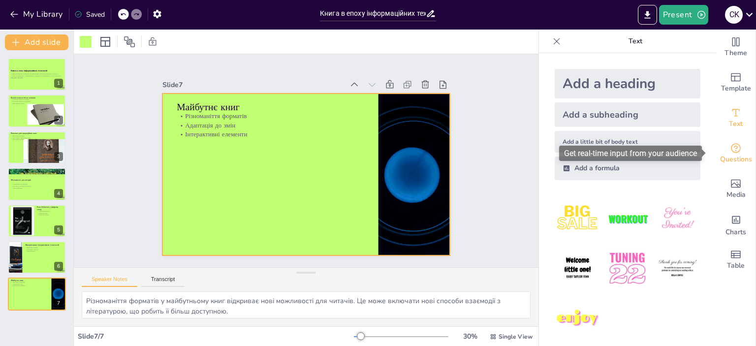
click at [736, 152] on div "Questions" at bounding box center [735, 153] width 39 height 35
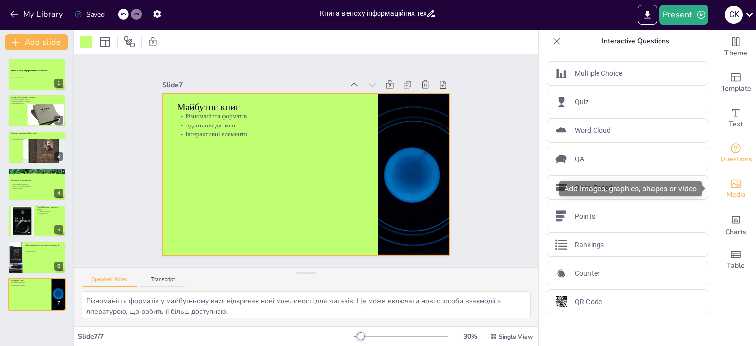
click at [730, 192] on span "Media" at bounding box center [735, 194] width 19 height 11
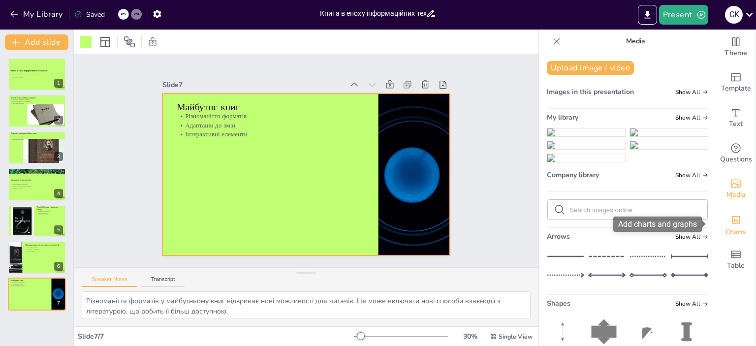
click at [732, 227] on span "Charts" at bounding box center [735, 232] width 21 height 11
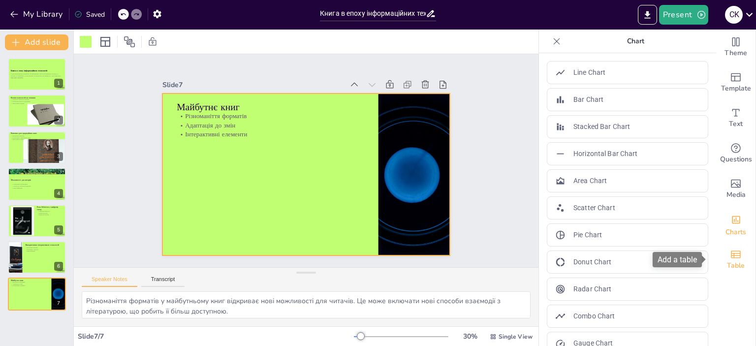
click at [736, 257] on div "Table" at bounding box center [735, 259] width 39 height 35
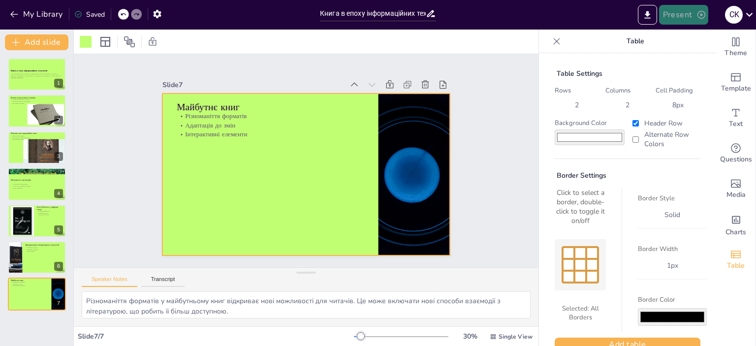
click at [681, 11] on button "Present" at bounding box center [683, 15] width 49 height 20
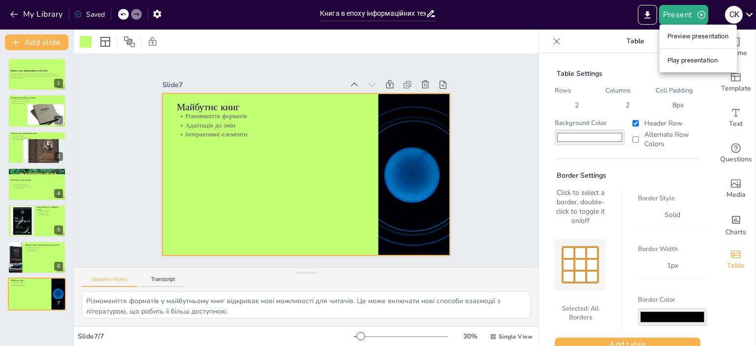
click at [731, 14] on div at bounding box center [378, 173] width 756 height 346
click at [733, 15] on div "С K" at bounding box center [734, 15] width 18 height 18
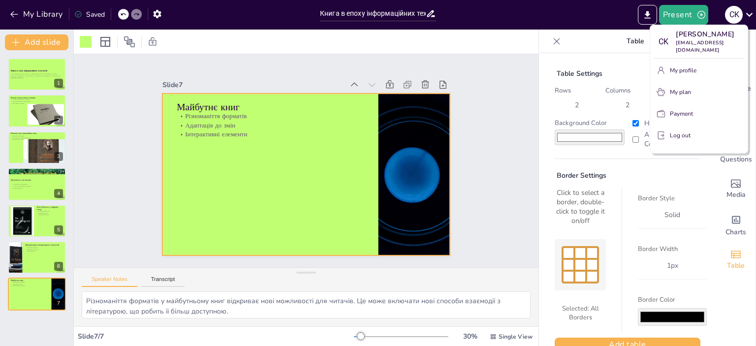
click at [693, 194] on div at bounding box center [378, 173] width 756 height 346
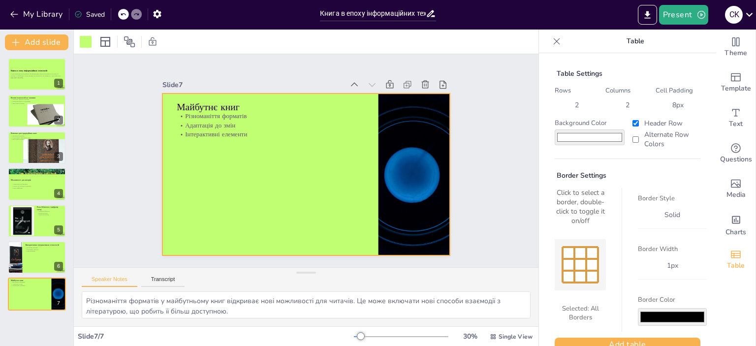
click at [551, 39] on icon at bounding box center [556, 41] width 10 height 10
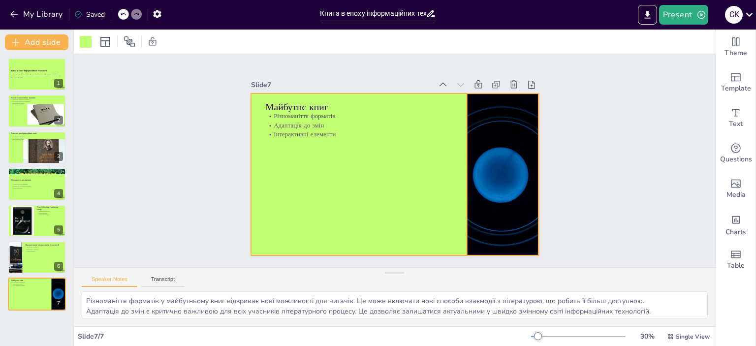
click at [513, 151] on div at bounding box center [456, 250] width 313 height 322
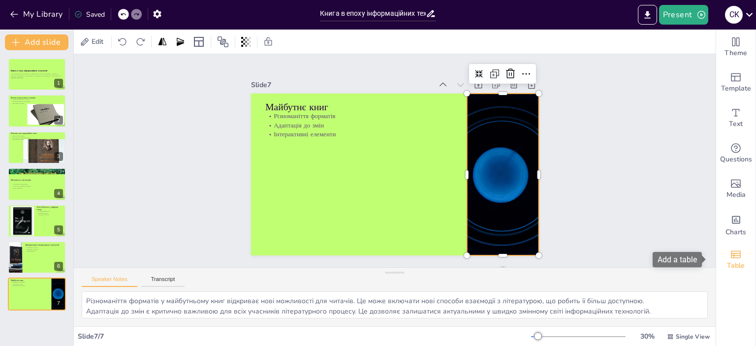
drag, startPoint x: 708, startPoint y: 228, endPoint x: 710, endPoint y: 248, distance: 20.8
click at [715, 248] on div "Theme Template Text Questions Media Charts Table" at bounding box center [735, 188] width 40 height 316
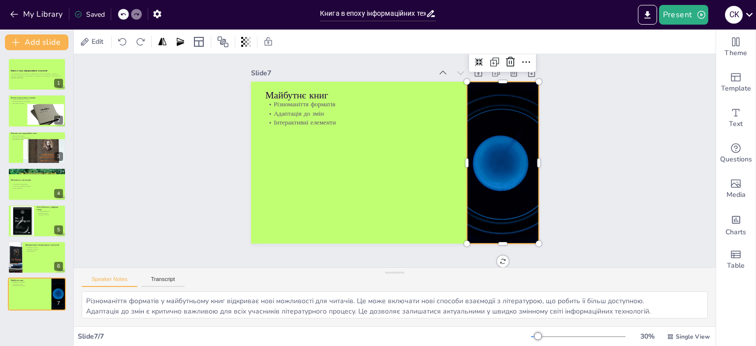
click at [650, 196] on div "Slide 1 Книга в епоху інформаційних технологій У цій презентації ми розглянемо,…" at bounding box center [394, 148] width 641 height 213
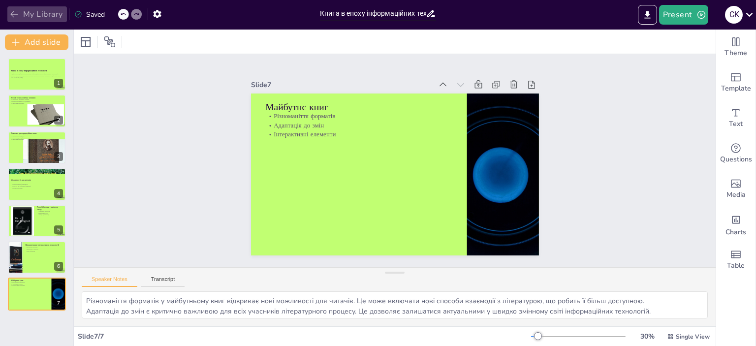
click at [18, 14] on icon "button" at bounding box center [14, 14] width 10 height 10
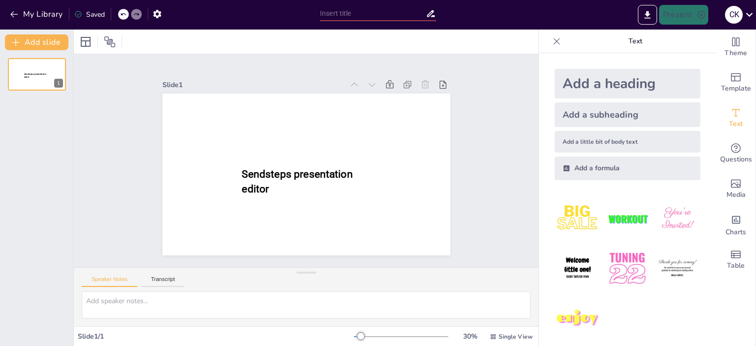
type input "Книга в епоху інформаційних технологій: Виклики та можливості"
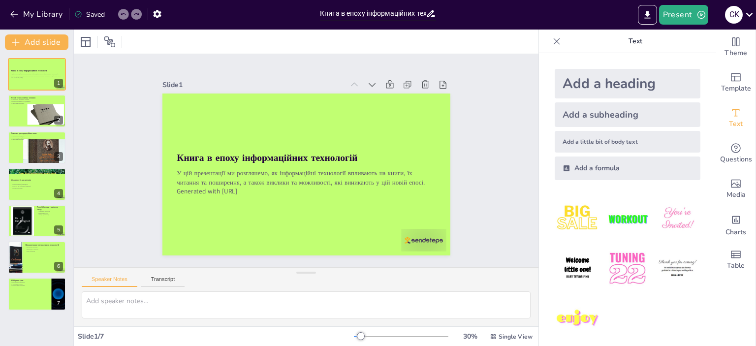
click at [677, 42] on p "Text" at bounding box center [635, 42] width 142 height 24
click at [114, 41] on icon at bounding box center [110, 42] width 12 height 12
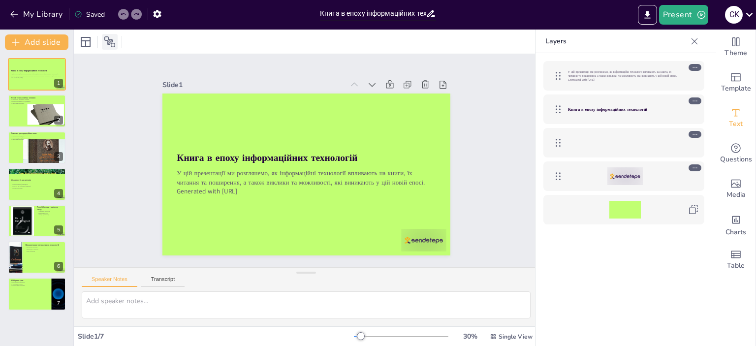
click at [114, 41] on icon at bounding box center [110, 42] width 12 height 12
click at [490, 117] on div "Slide 1 Книга в епоху інформаційних технологій У цій презентації ми розглянемо,…" at bounding box center [306, 160] width 464 height 213
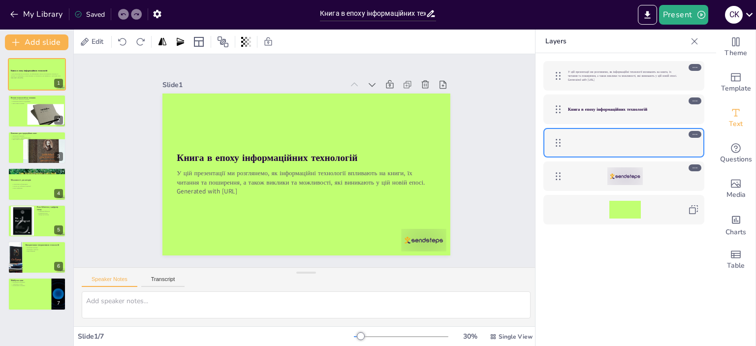
click at [613, 244] on div "У цій презентації ми розглянемо, як інформаційні технології впливають на книги,…" at bounding box center [623, 214] width 177 height 322
click at [220, 42] on icon at bounding box center [222, 41] width 11 height 11
click at [333, 40] on div "Edit" at bounding box center [306, 42] width 464 height 24
click at [650, 12] on icon "Export to PowerPoint" at bounding box center [647, 15] width 10 height 10
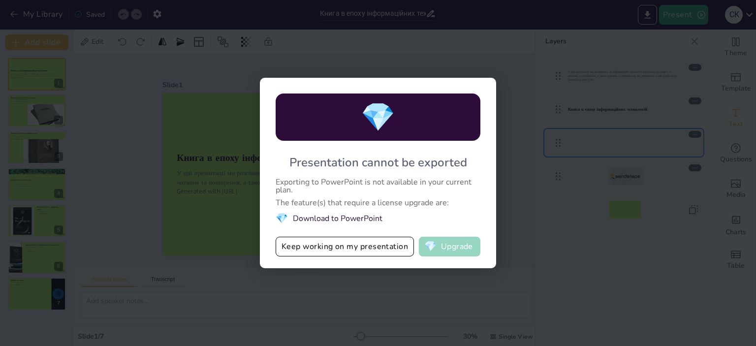
click at [457, 249] on button "💎 Upgrade" at bounding box center [449, 247] width 61 height 20
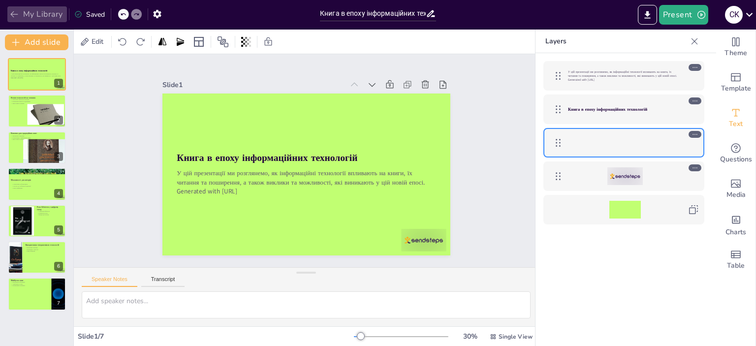
click at [16, 13] on icon "button" at bounding box center [14, 14] width 10 height 10
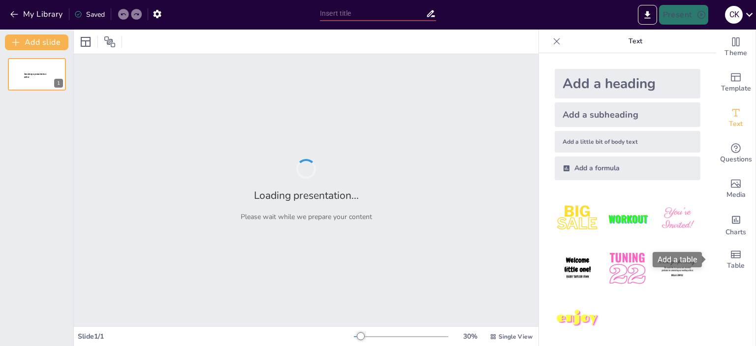
type input "Бутерброд"
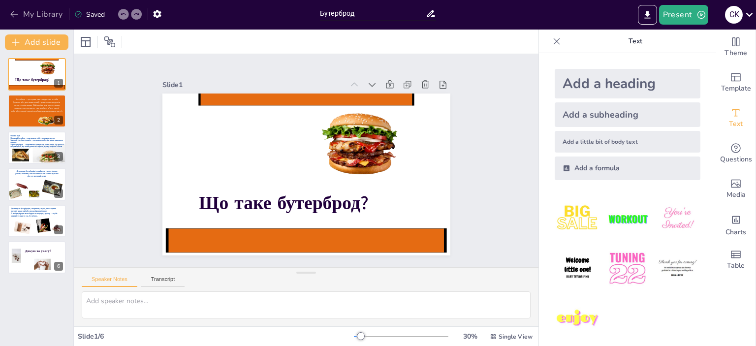
click at [10, 10] on icon "button" at bounding box center [14, 14] width 10 height 10
